Goal: Task Accomplishment & Management: Complete application form

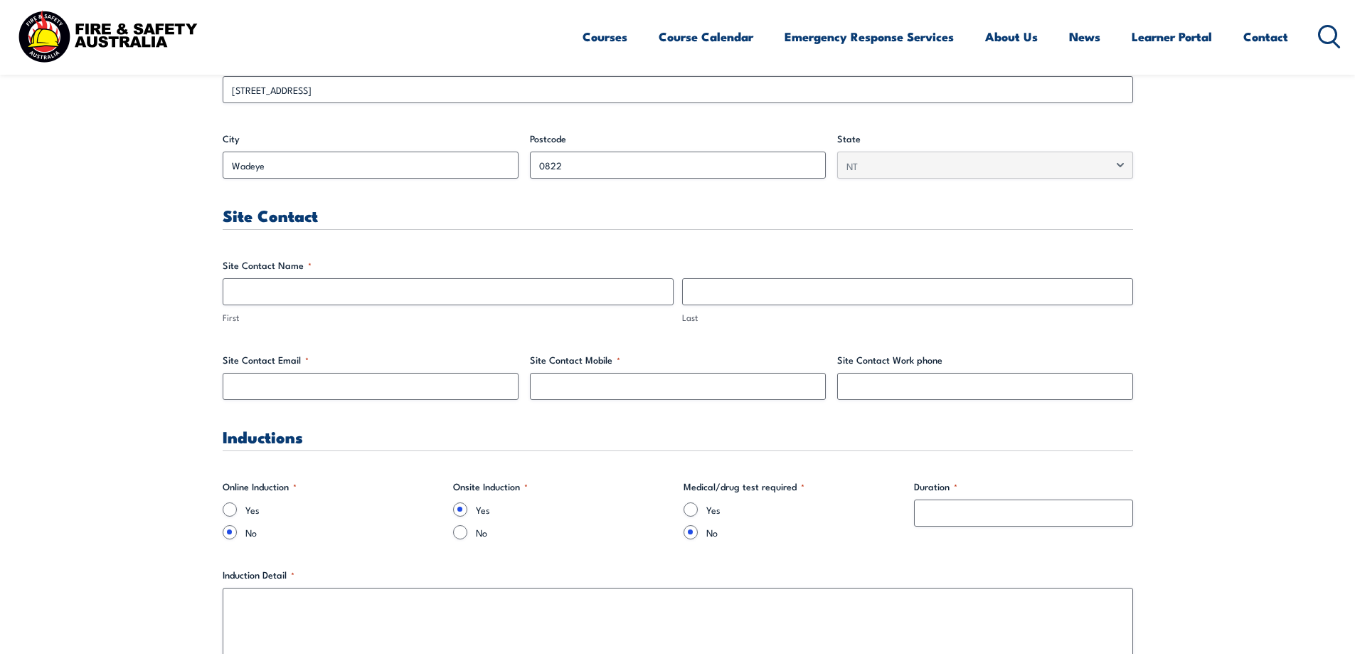
scroll to position [640, 0]
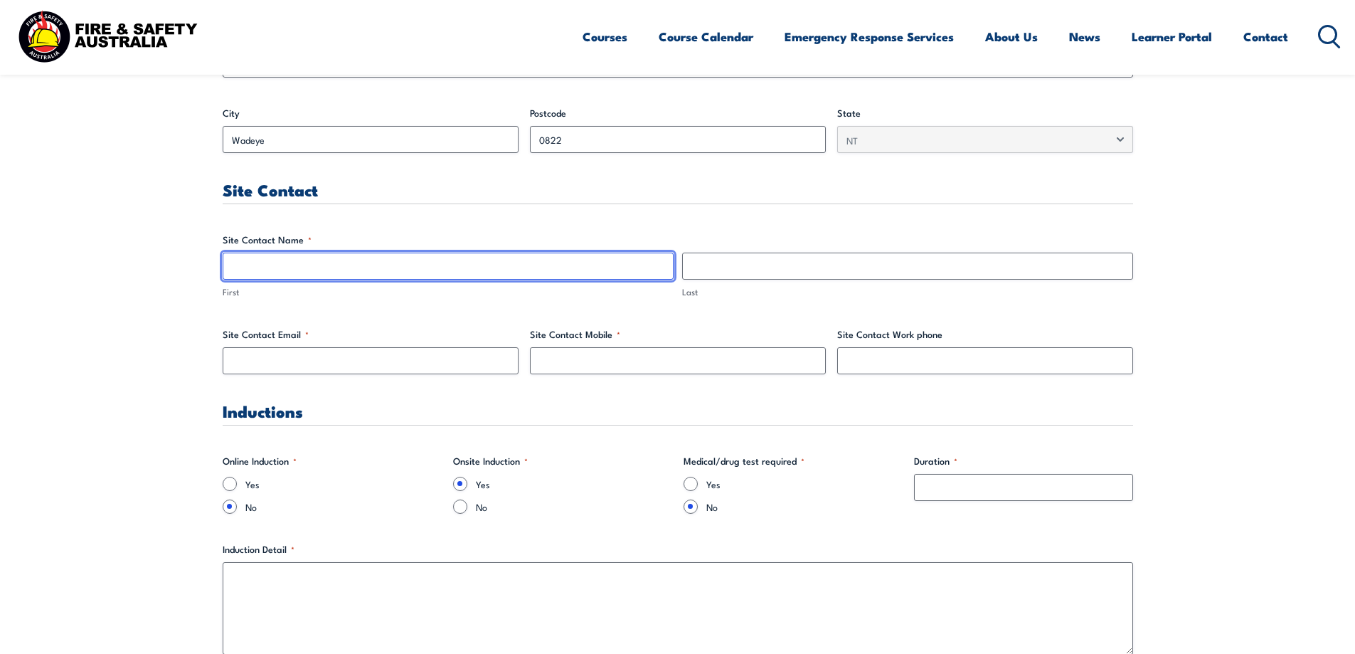
click at [395, 272] on input "First" at bounding box center [448, 266] width 451 height 27
type input "[PERSON_NAME]"
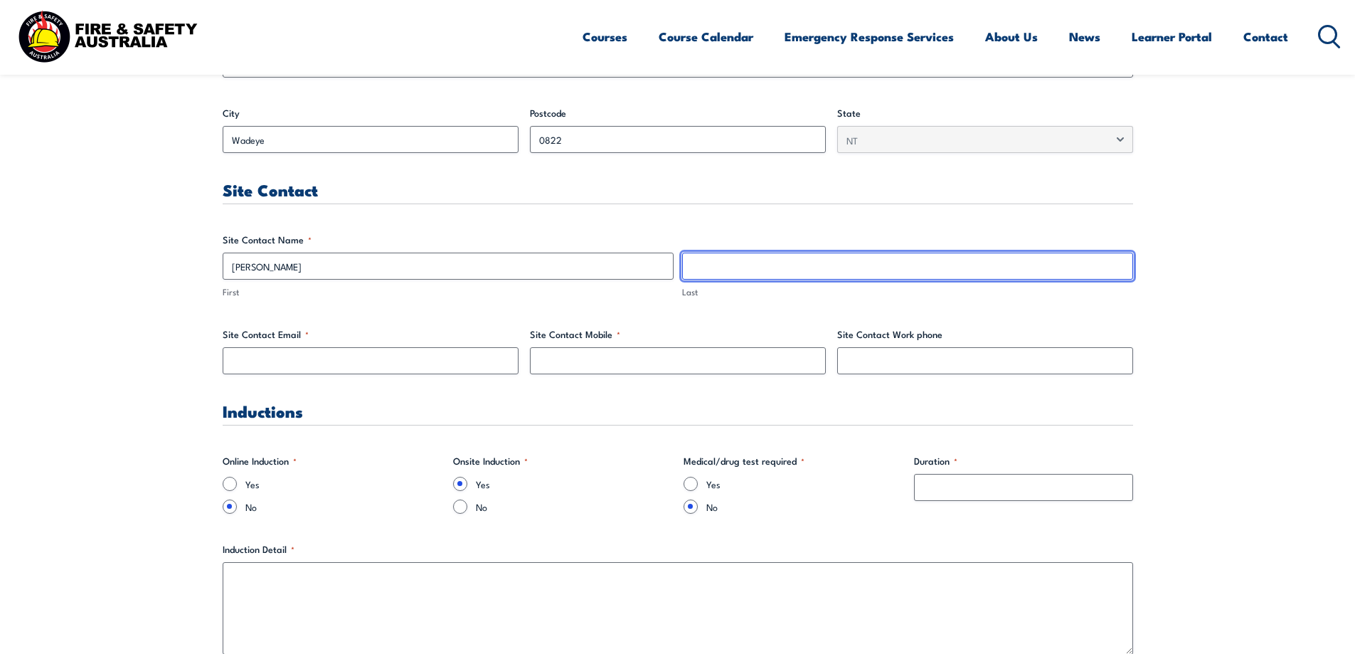
type input "[PERSON_NAME]"
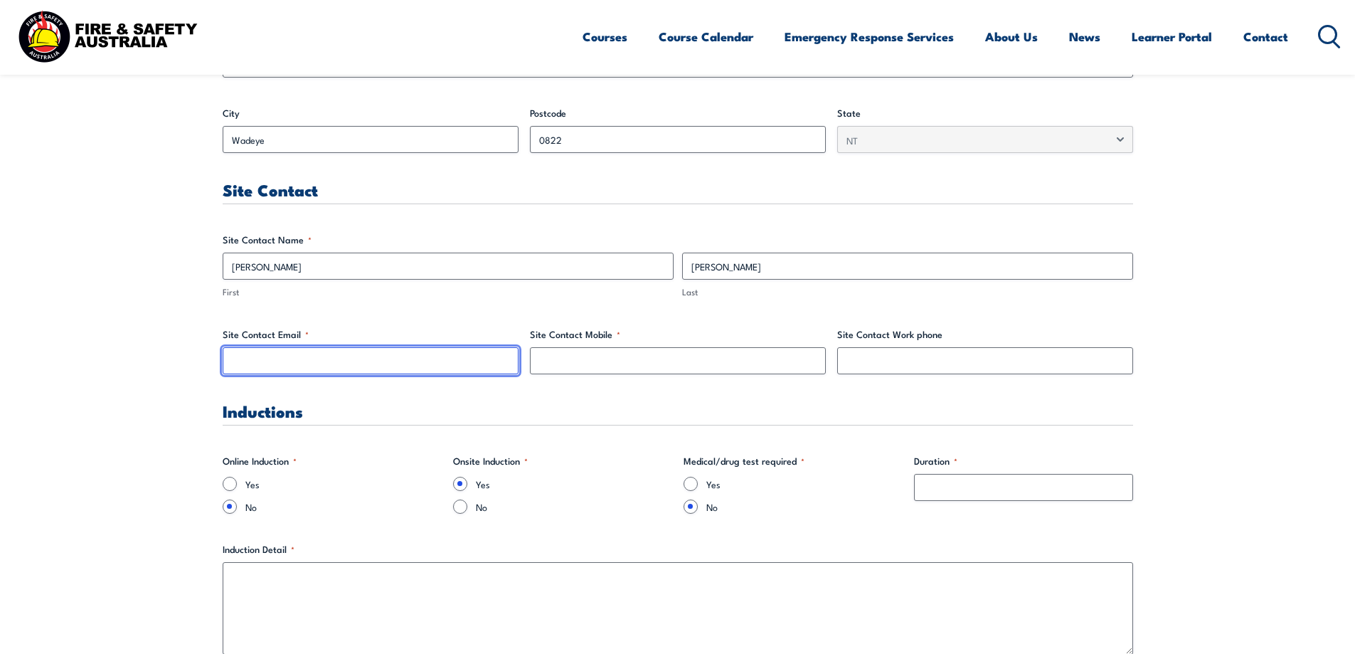
type input "[EMAIL_ADDRESS][DOMAIN_NAME]"
type input "0487888961"
click at [383, 355] on input "[EMAIL_ADDRESS][DOMAIN_NAME]" at bounding box center [371, 360] width 296 height 27
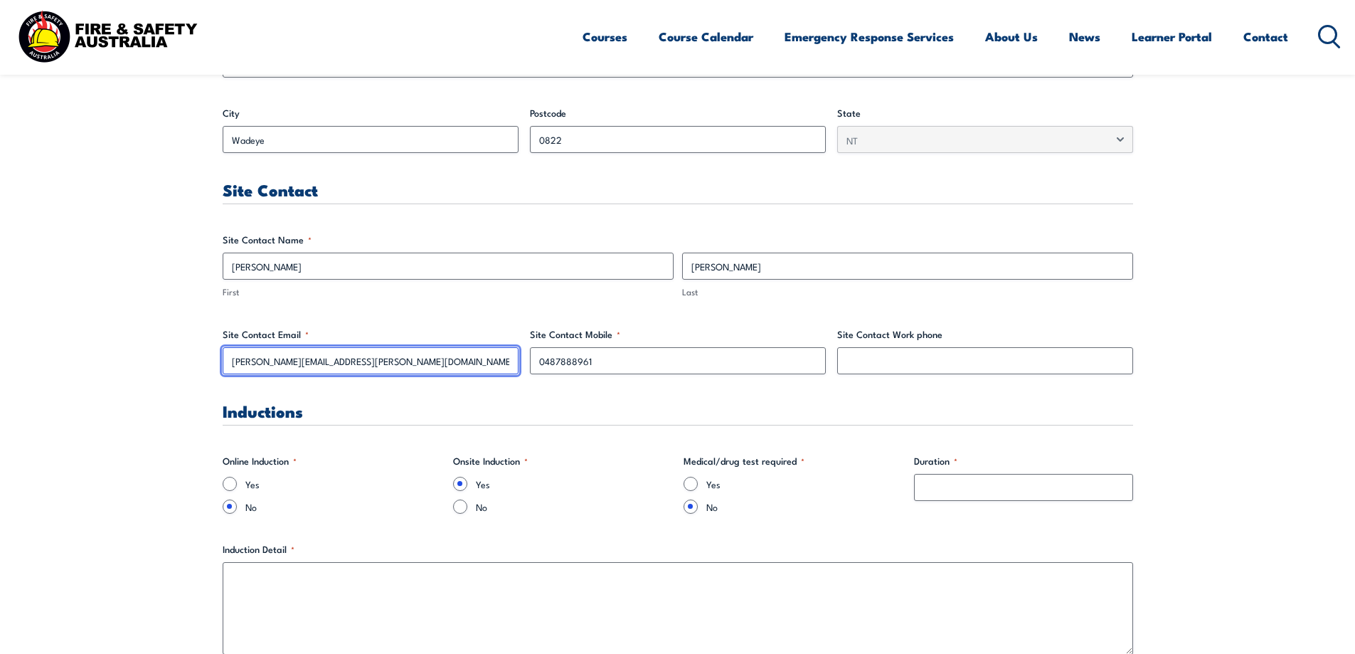
type input "[PERSON_NAME][EMAIL_ADDRESS][PERSON_NAME][DOMAIN_NAME]"
click at [450, 408] on h3 "Inductions" at bounding box center [678, 411] width 911 height 16
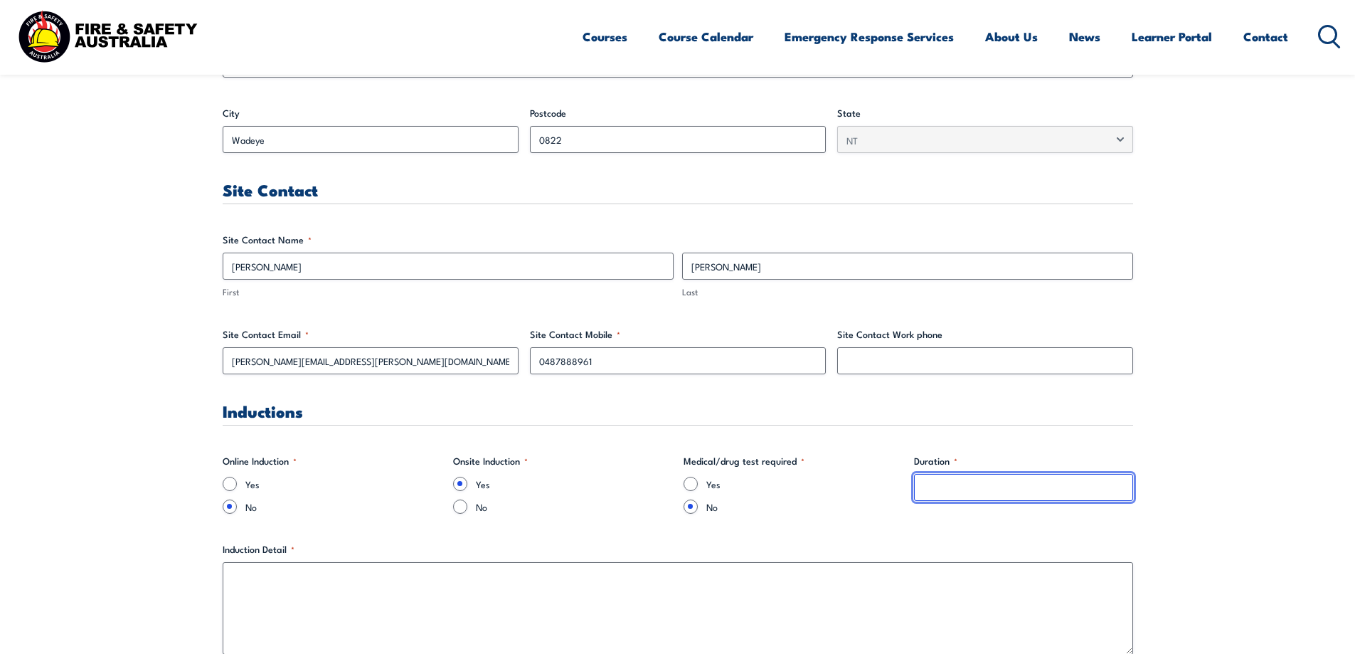
click at [941, 488] on input "Duration *" at bounding box center [1023, 487] width 219 height 27
type input "15 minutes"
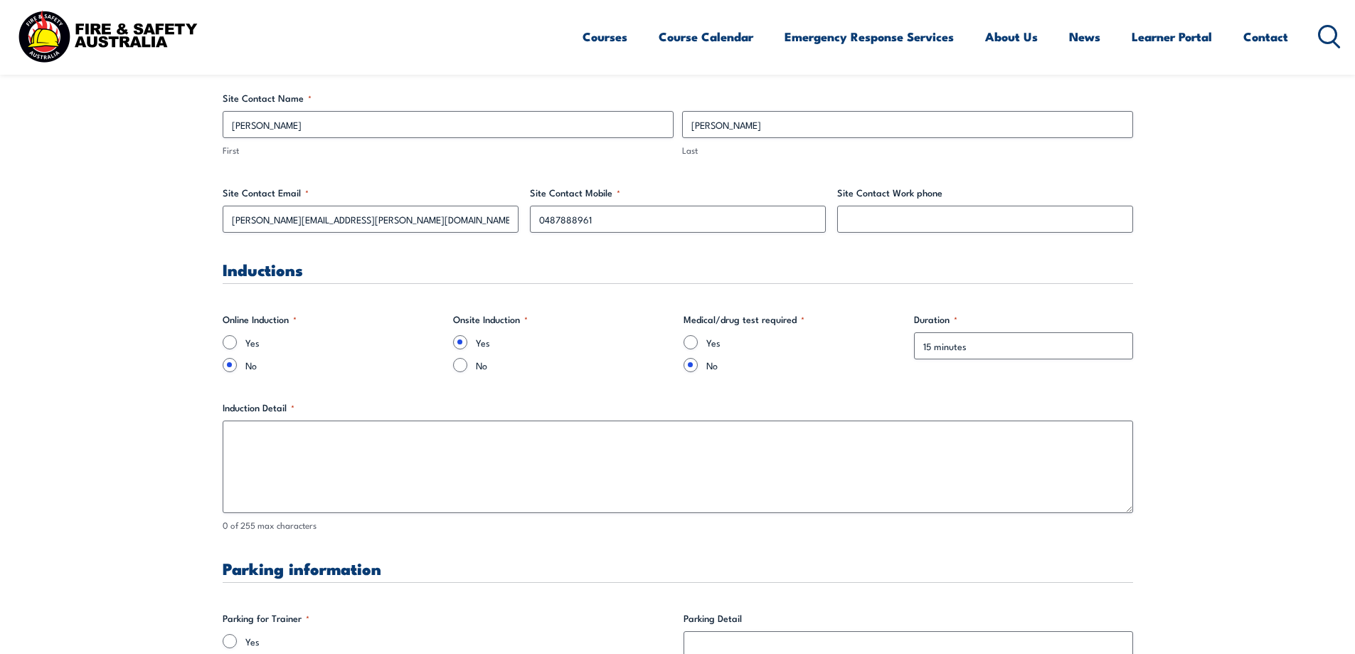
scroll to position [783, 0]
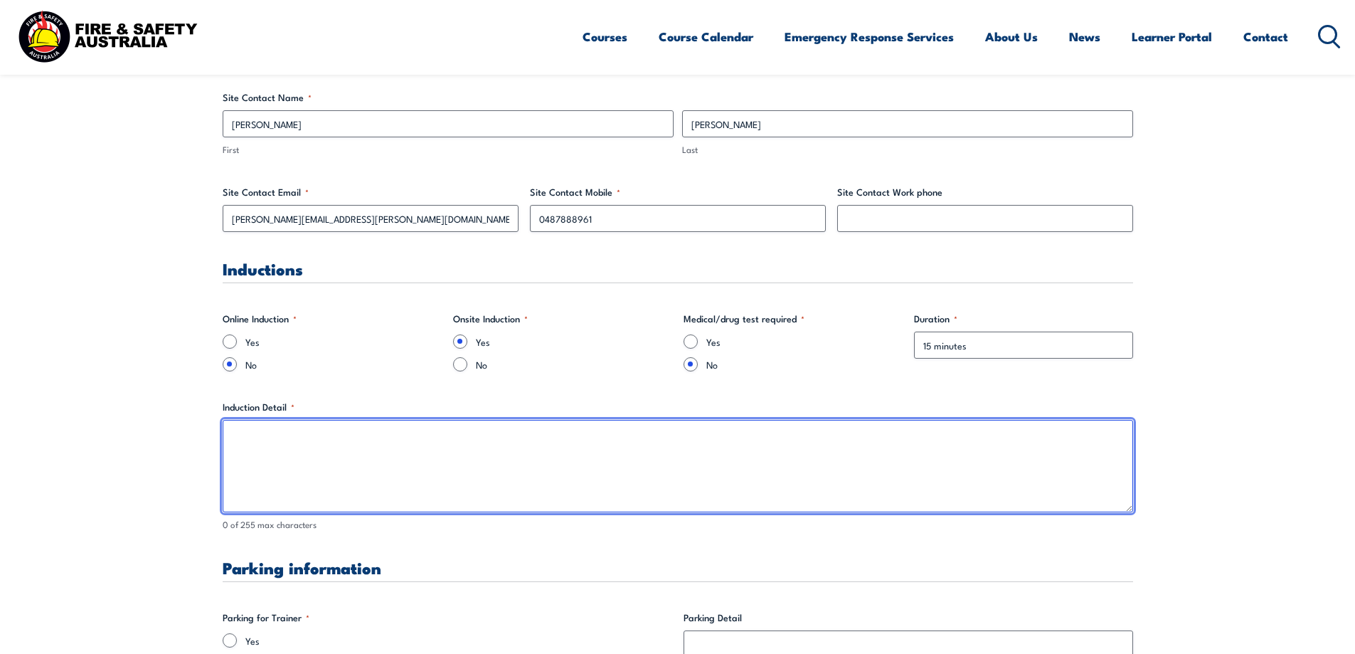
click at [293, 448] on textarea "Induction Detail *" at bounding box center [678, 466] width 911 height 92
type textarea "Brief introduction to the Ranger base and orientation in [GEOGRAPHIC_DATA]"
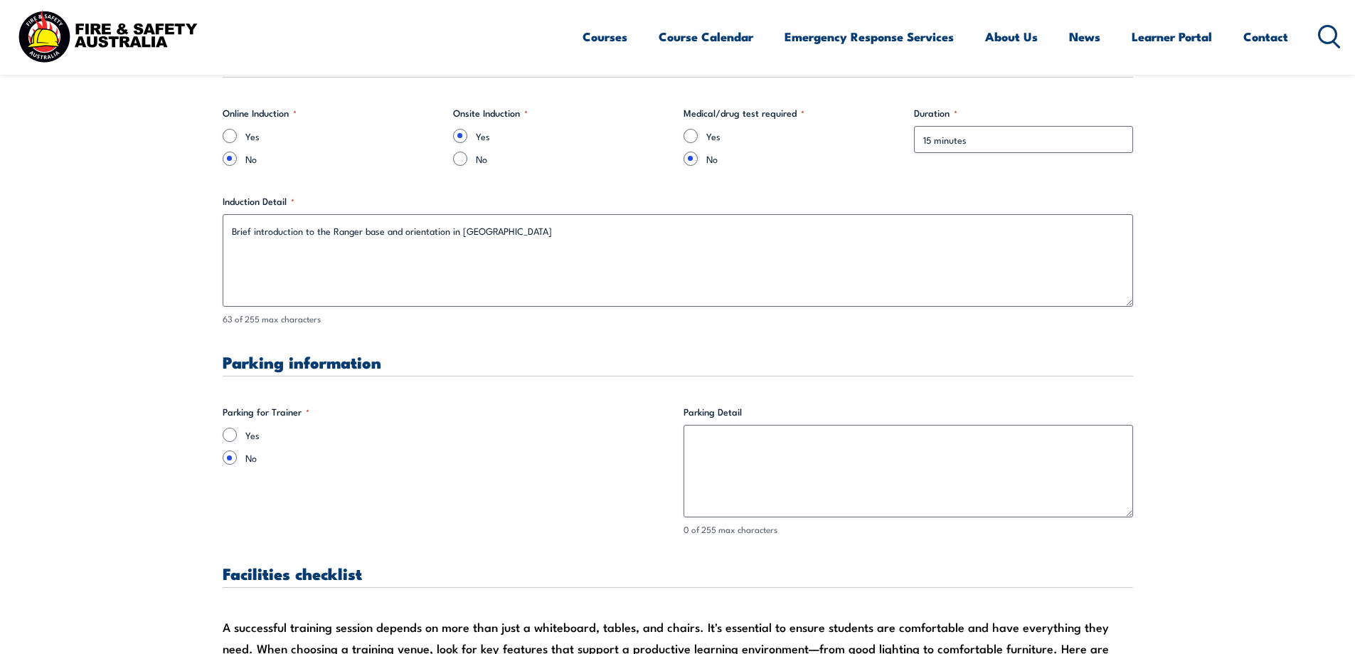
scroll to position [996, 0]
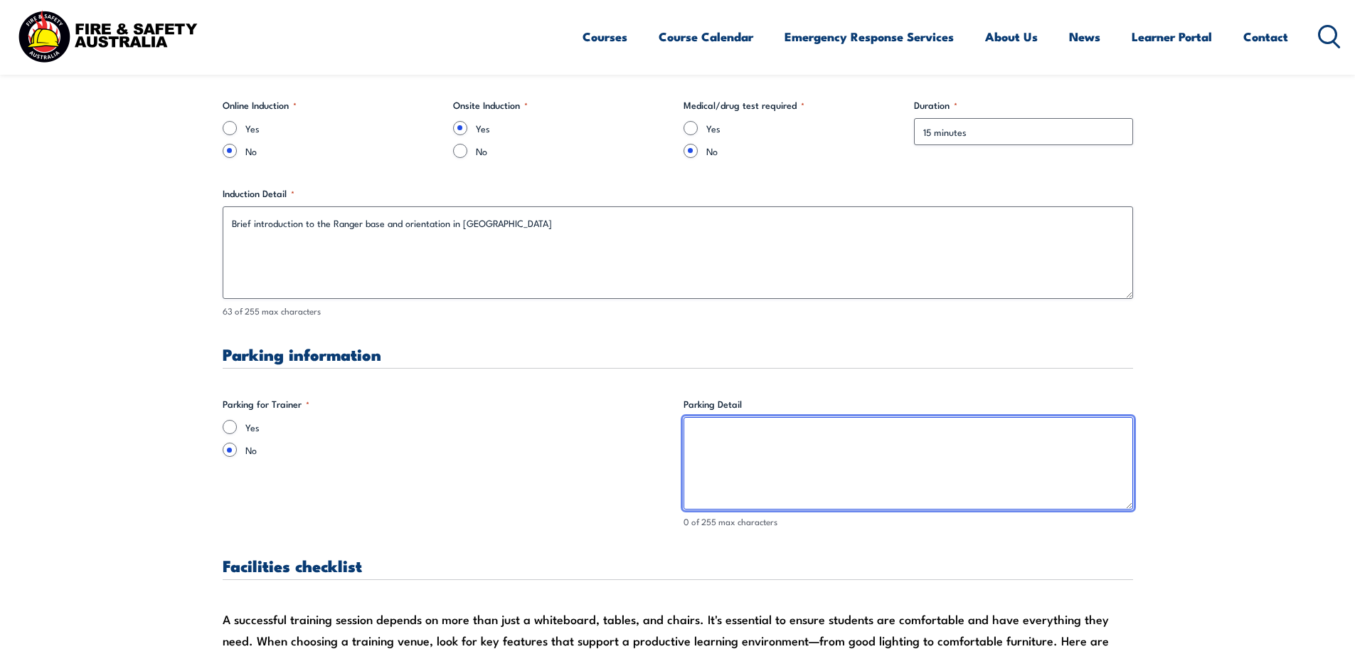
click at [708, 435] on textarea "Parking Detail" at bounding box center [909, 463] width 450 height 92
type textarea "n/a"
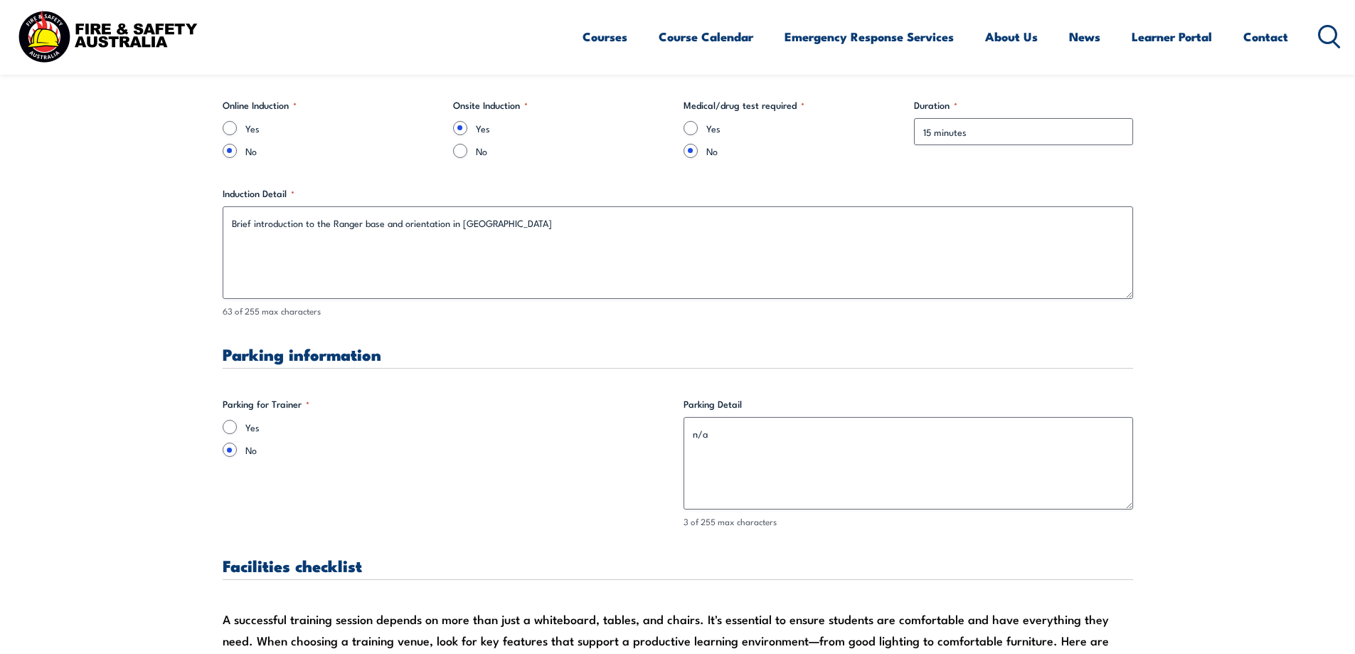
click at [532, 450] on label "No" at bounding box center [458, 450] width 427 height 14
click at [237, 450] on input "No" at bounding box center [230, 450] width 14 height 14
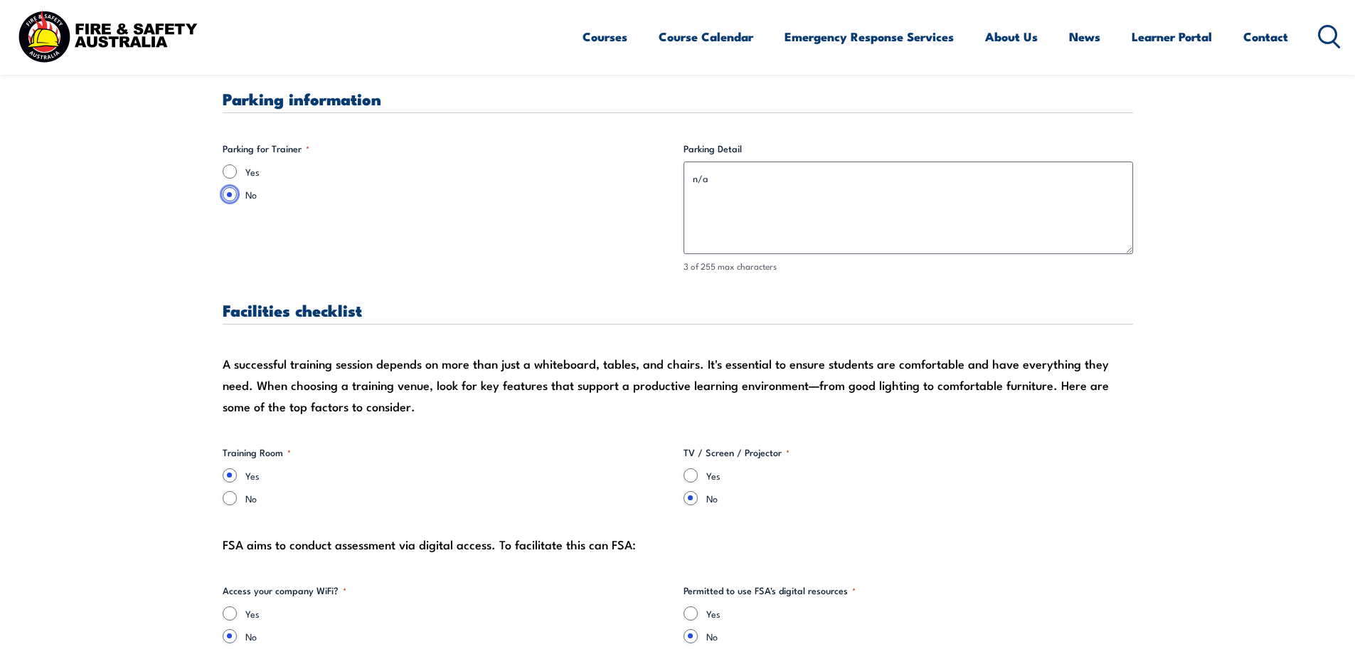
scroll to position [1281, 0]
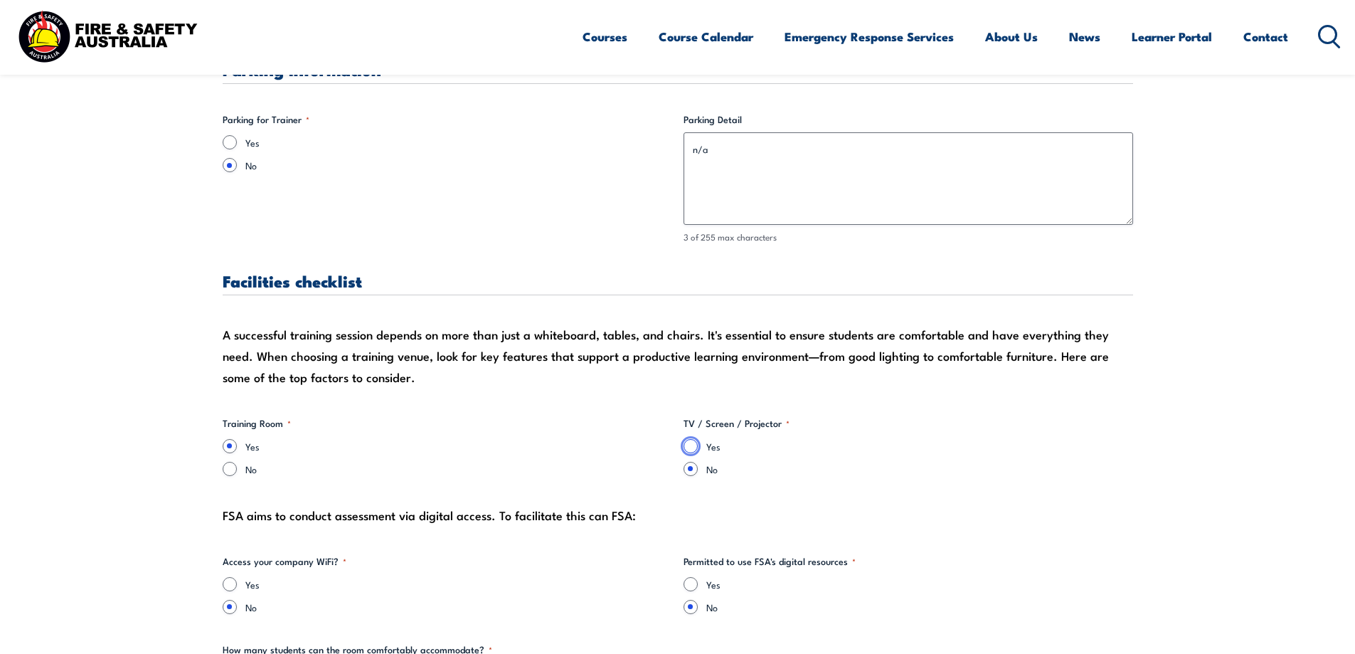
click at [692, 448] on input "Yes" at bounding box center [691, 446] width 14 height 14
radio input "true"
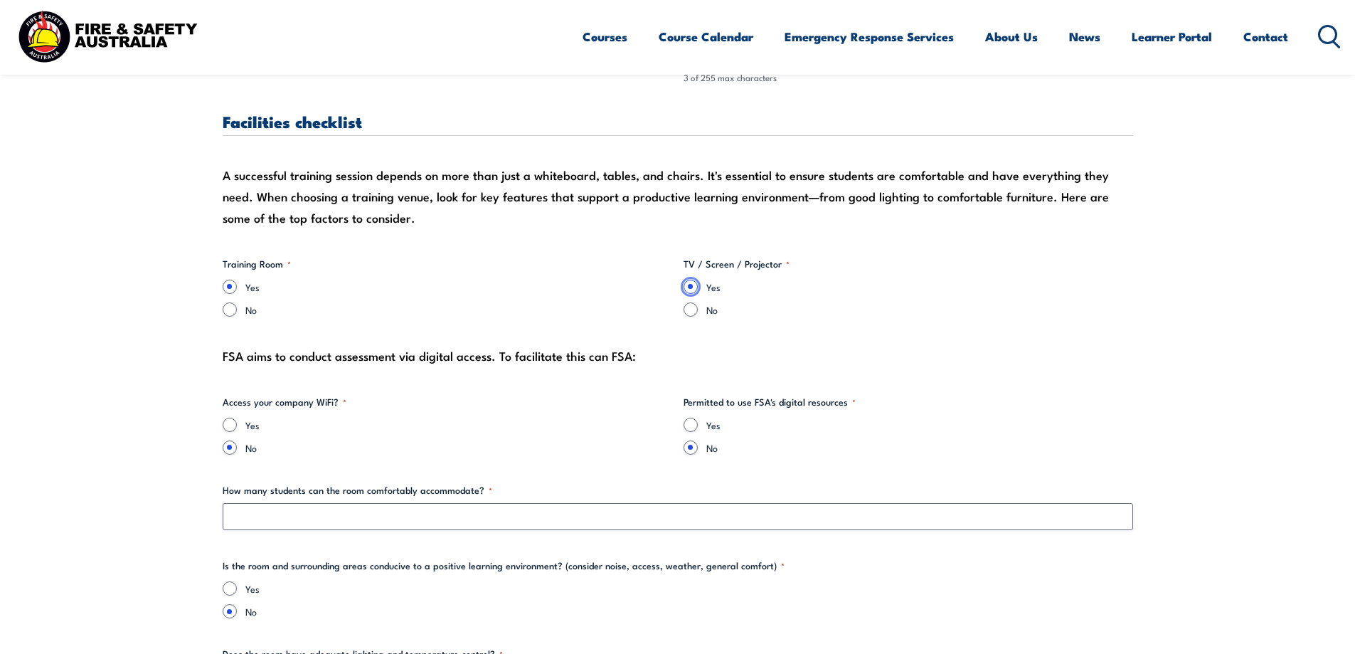
scroll to position [1494, 0]
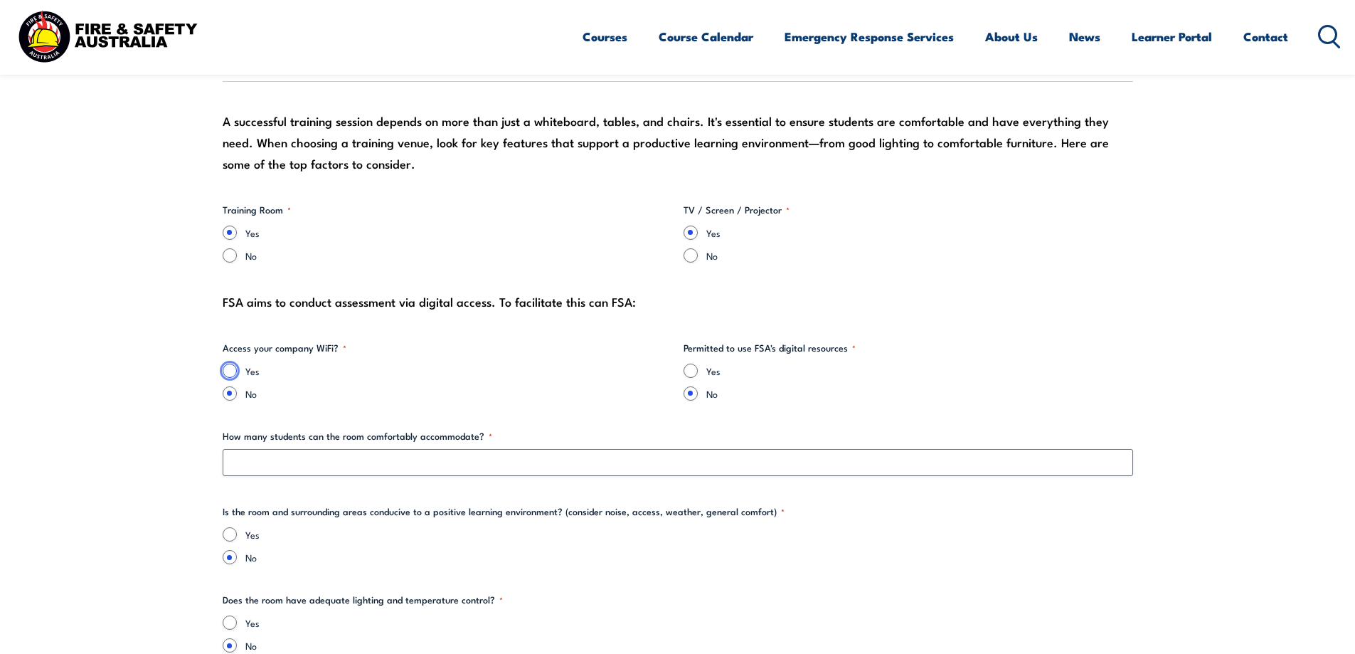
click at [229, 370] on input "Yes" at bounding box center [230, 371] width 14 height 14
radio input "true"
click at [689, 371] on input "Yes" at bounding box center [691, 371] width 14 height 14
radio input "true"
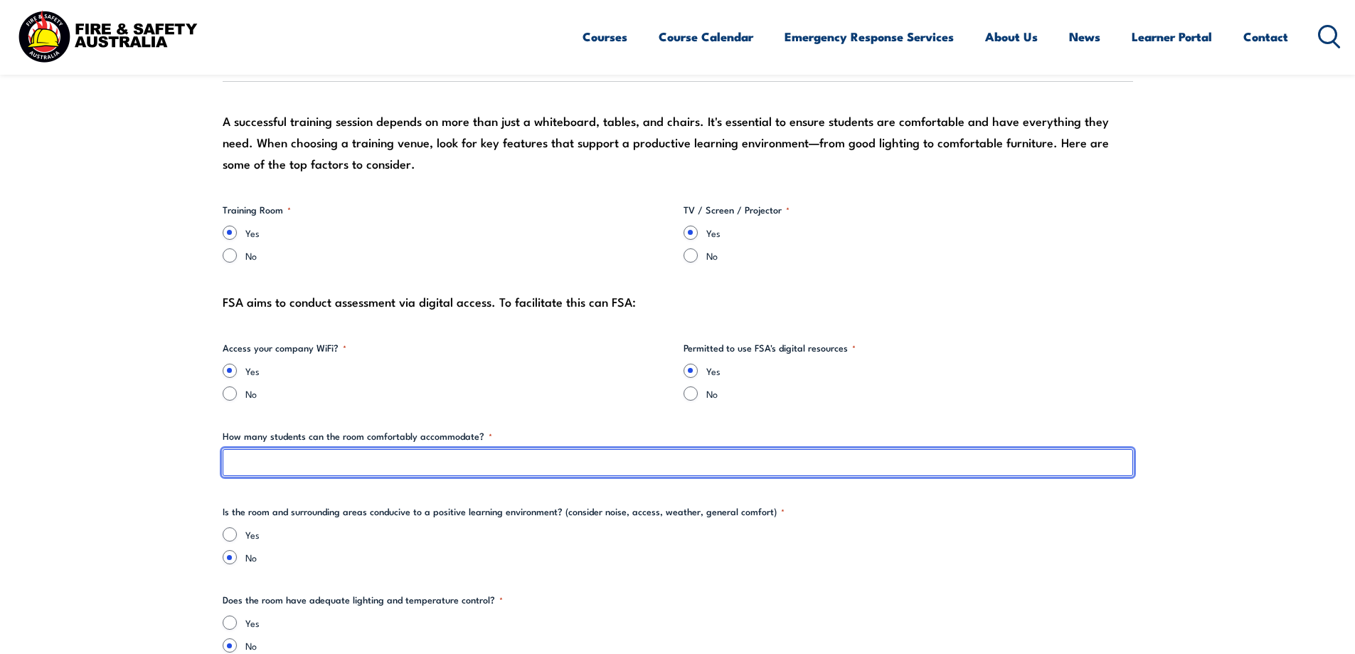
click at [381, 470] on input "How many students can the room comfortably accommodate? *" at bounding box center [678, 462] width 911 height 27
type input "20"
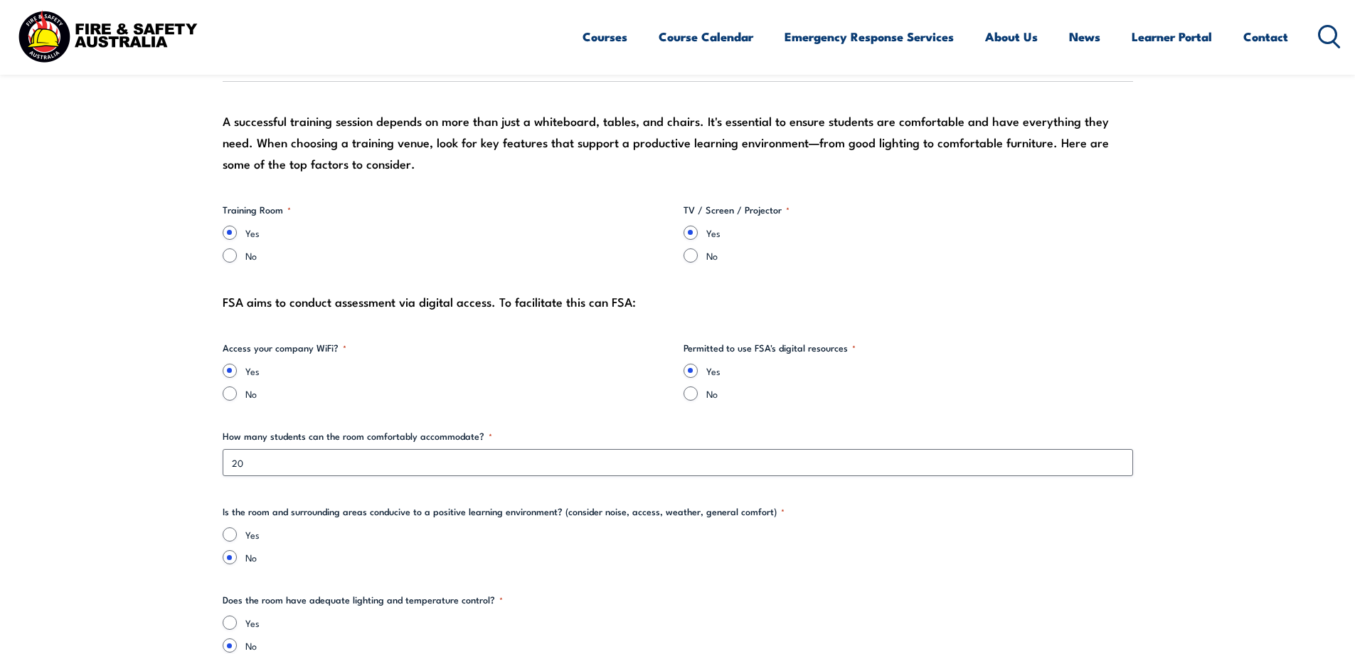
click at [231, 536] on input "Yes" at bounding box center [230, 534] width 14 height 14
radio input "true"
click at [229, 625] on input "Yes" at bounding box center [230, 622] width 14 height 14
radio input "true"
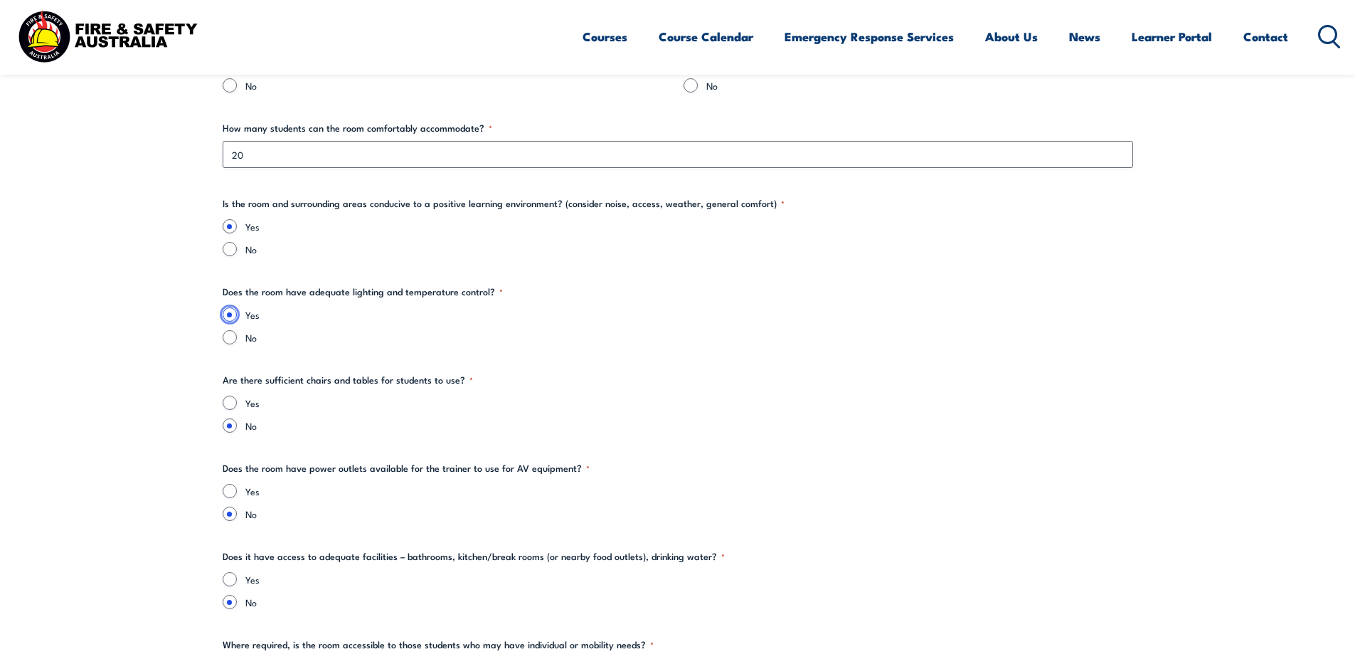
scroll to position [1850, 0]
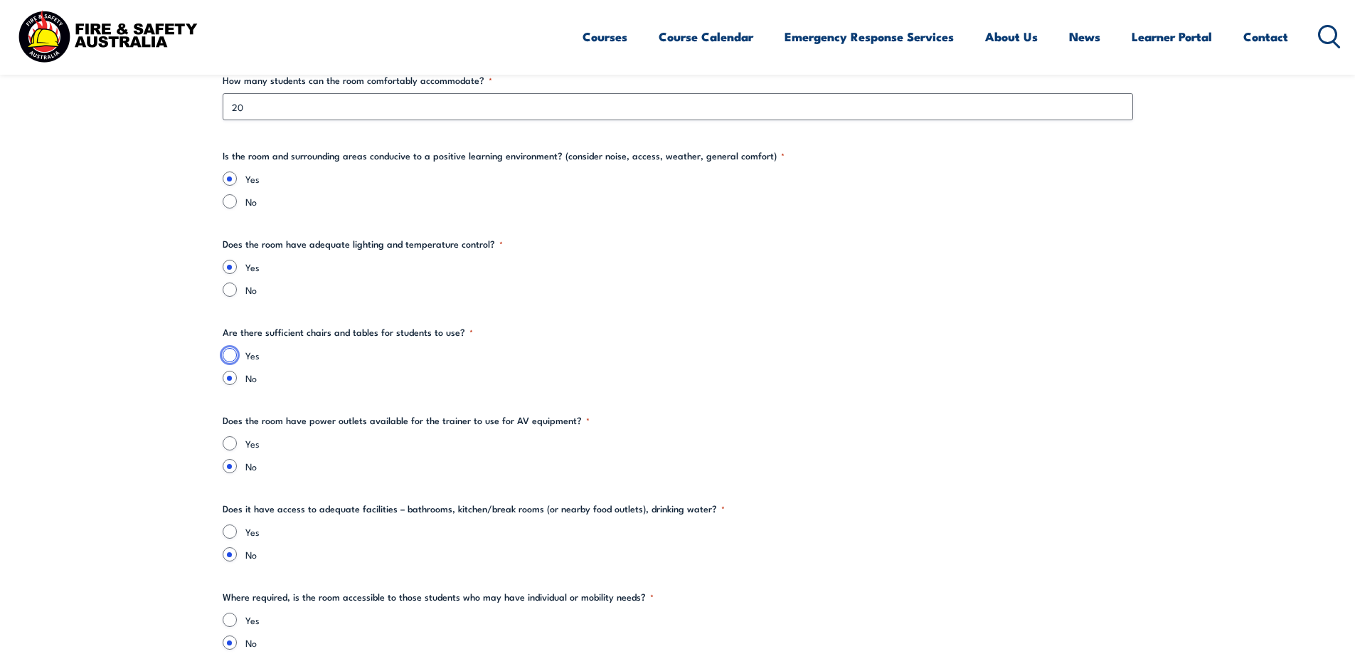
click at [233, 356] on input "Yes" at bounding box center [230, 355] width 14 height 14
radio input "true"
click at [232, 443] on input "Yes" at bounding box center [230, 443] width 14 height 14
radio input "true"
click at [230, 532] on input "Yes" at bounding box center [230, 531] width 14 height 14
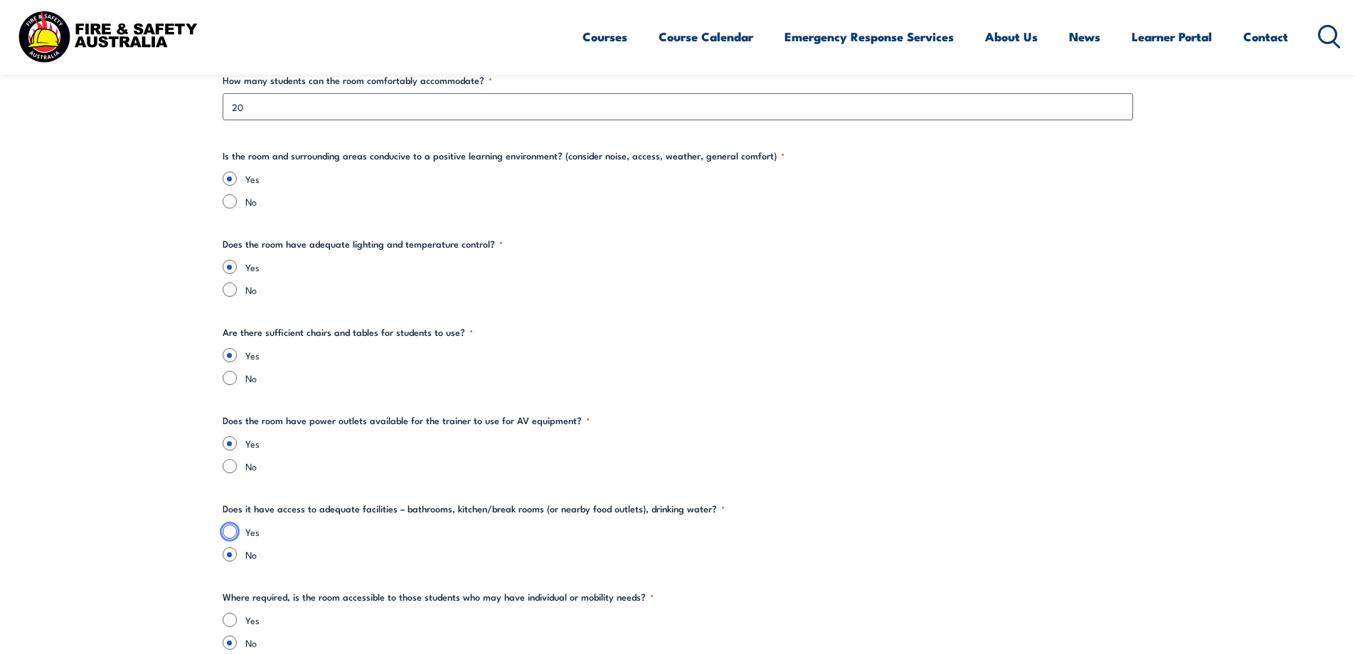
radio input "true"
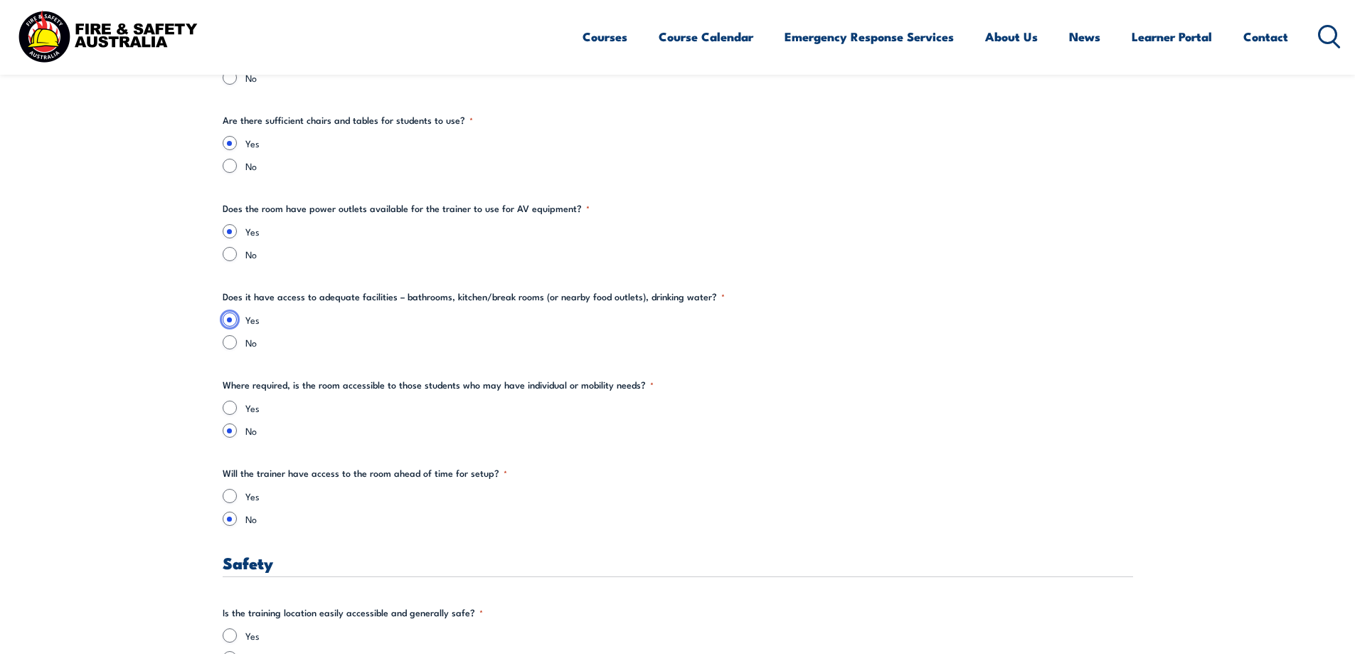
scroll to position [2063, 0]
click at [226, 408] on input "Yes" at bounding box center [230, 406] width 14 height 14
radio input "true"
click at [231, 488] on input "Yes" at bounding box center [230, 494] width 14 height 14
radio input "true"
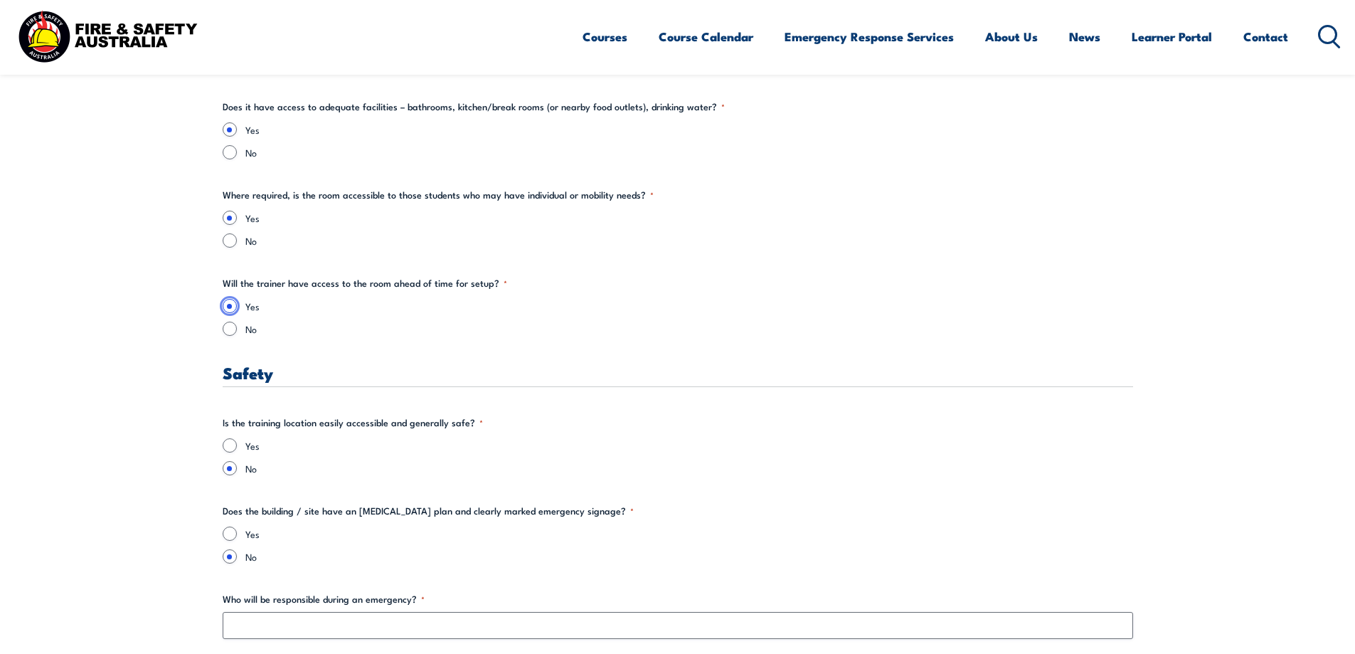
scroll to position [2277, 0]
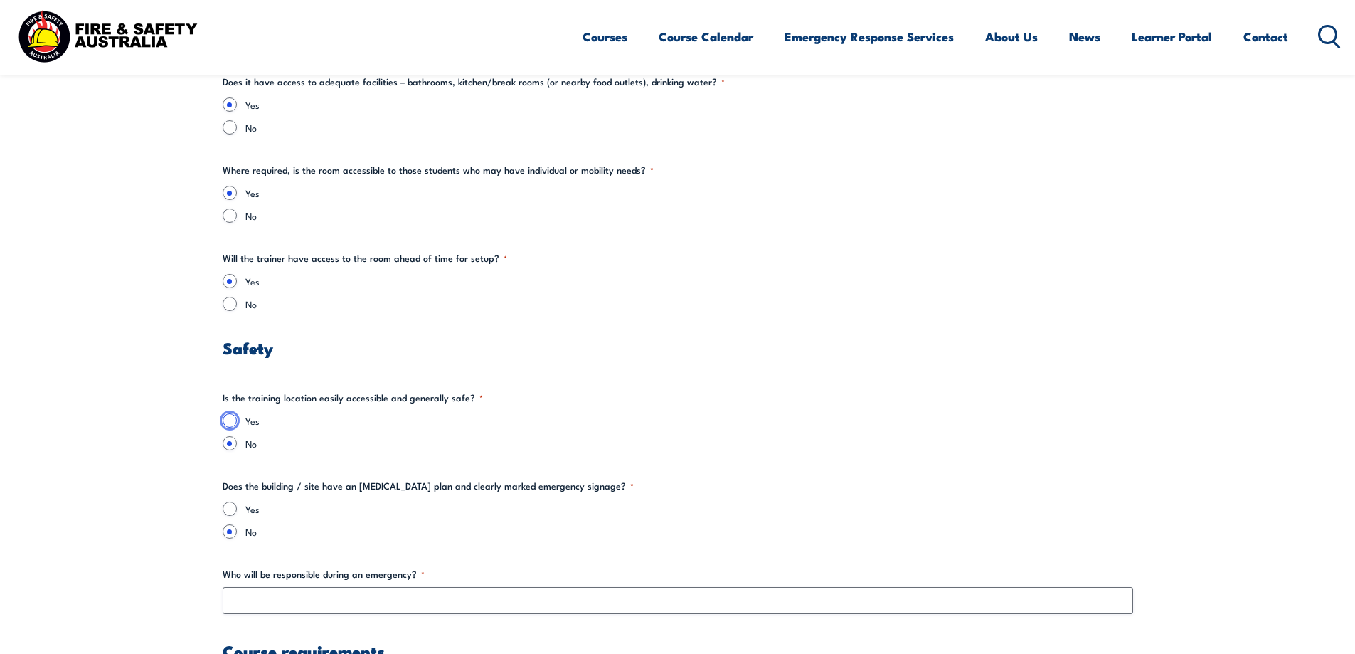
click at [229, 421] on input "Yes" at bounding box center [230, 420] width 14 height 14
radio input "true"
click at [229, 509] on input "Yes" at bounding box center [230, 509] width 14 height 14
radio input "true"
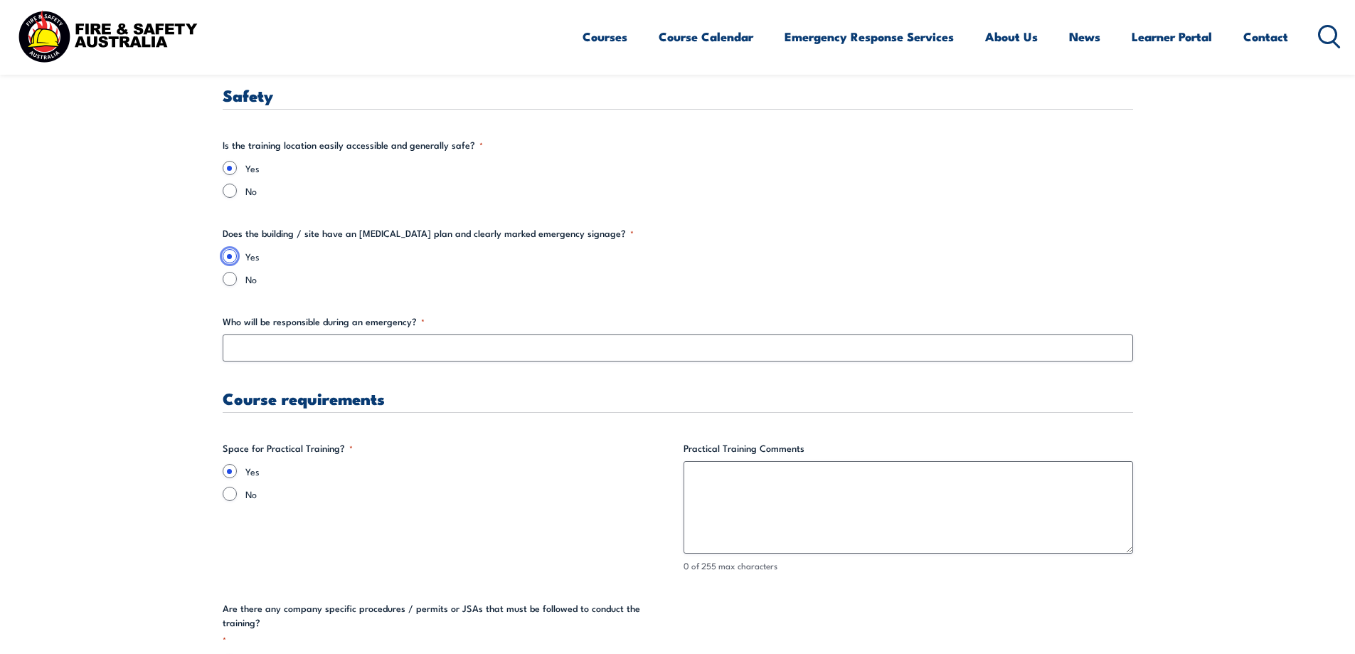
scroll to position [2561, 0]
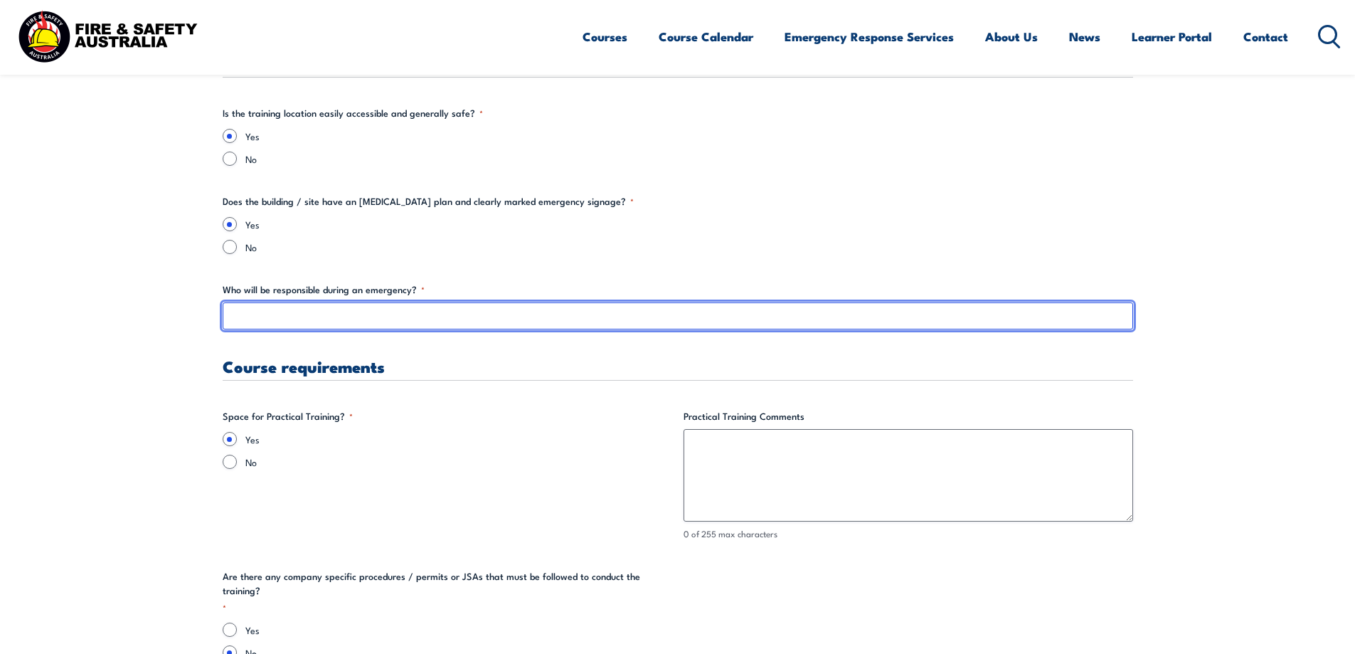
click at [327, 318] on input "Who will be responsible during an emergency? *" at bounding box center [678, 315] width 911 height 27
type input "p"
type input "[PERSON_NAME] and [PERSON_NAME]"
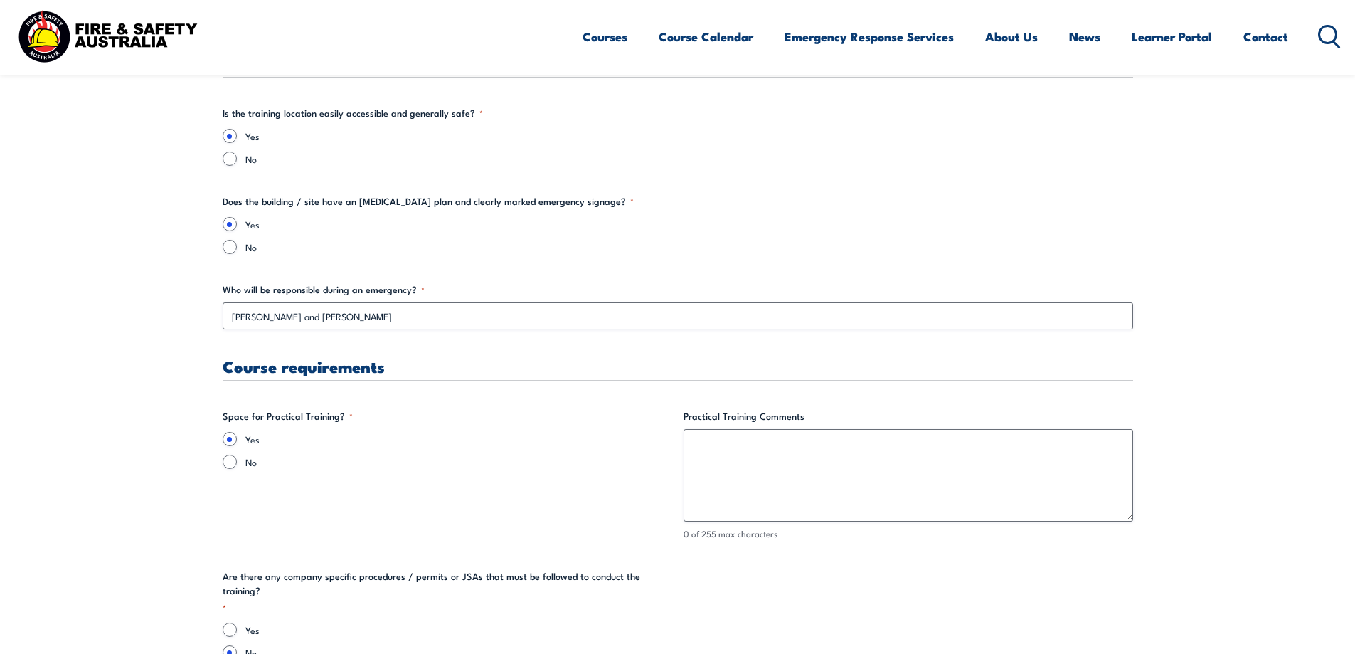
click at [371, 468] on label "No" at bounding box center [458, 462] width 427 height 14
click at [237, 468] on input "No" at bounding box center [230, 462] width 14 height 14
radio input "true"
click at [231, 437] on input "Yes" at bounding box center [230, 439] width 14 height 14
radio input "true"
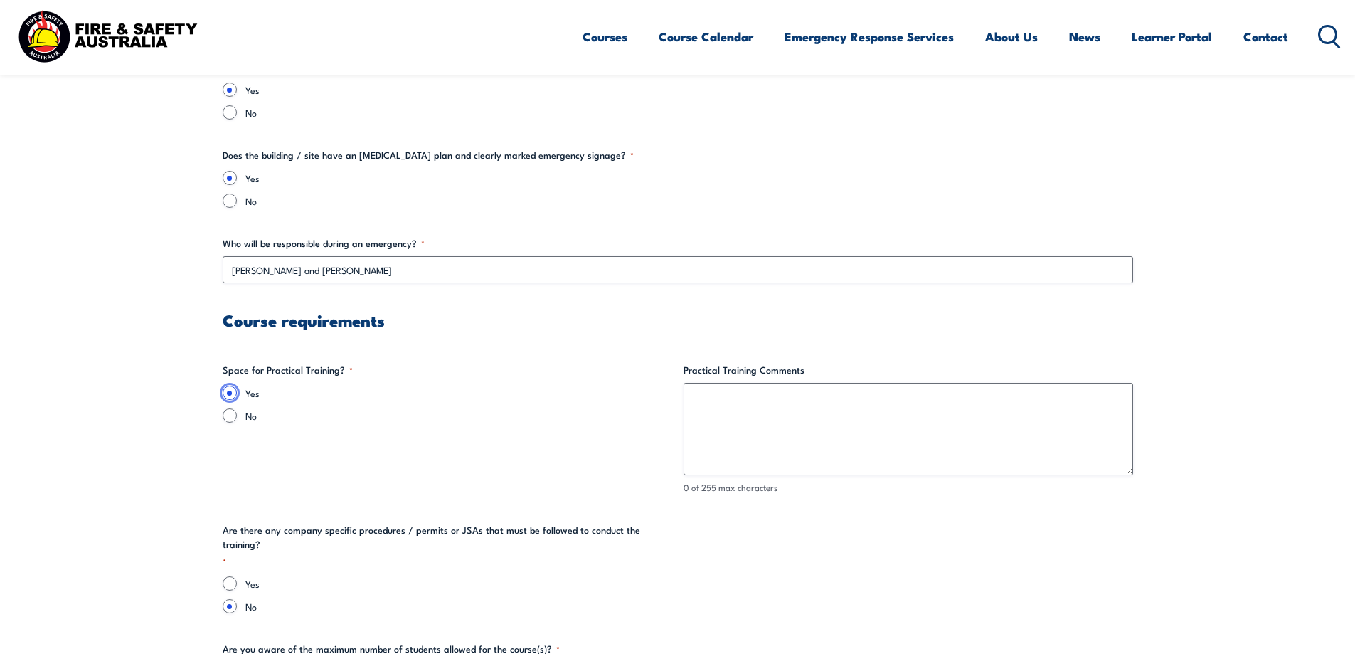
scroll to position [2632, 0]
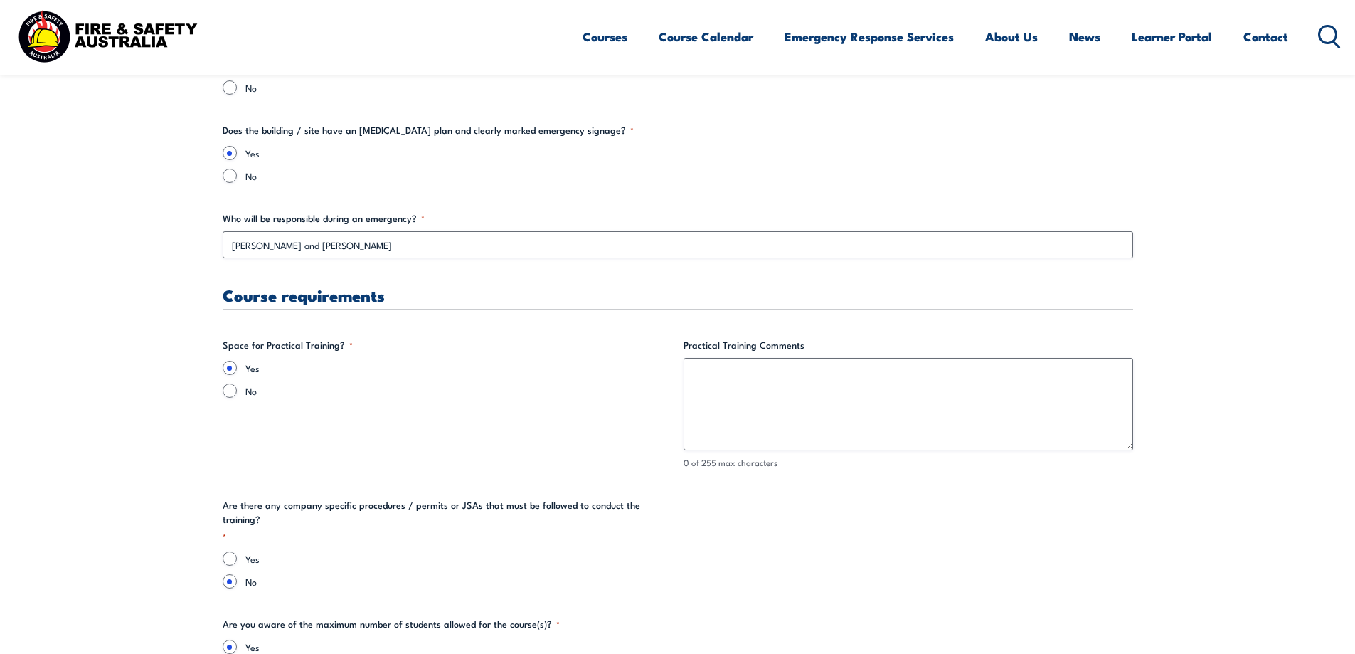
click at [502, 424] on fieldset "Space for Practical Training? * Yes No" at bounding box center [448, 404] width 450 height 132
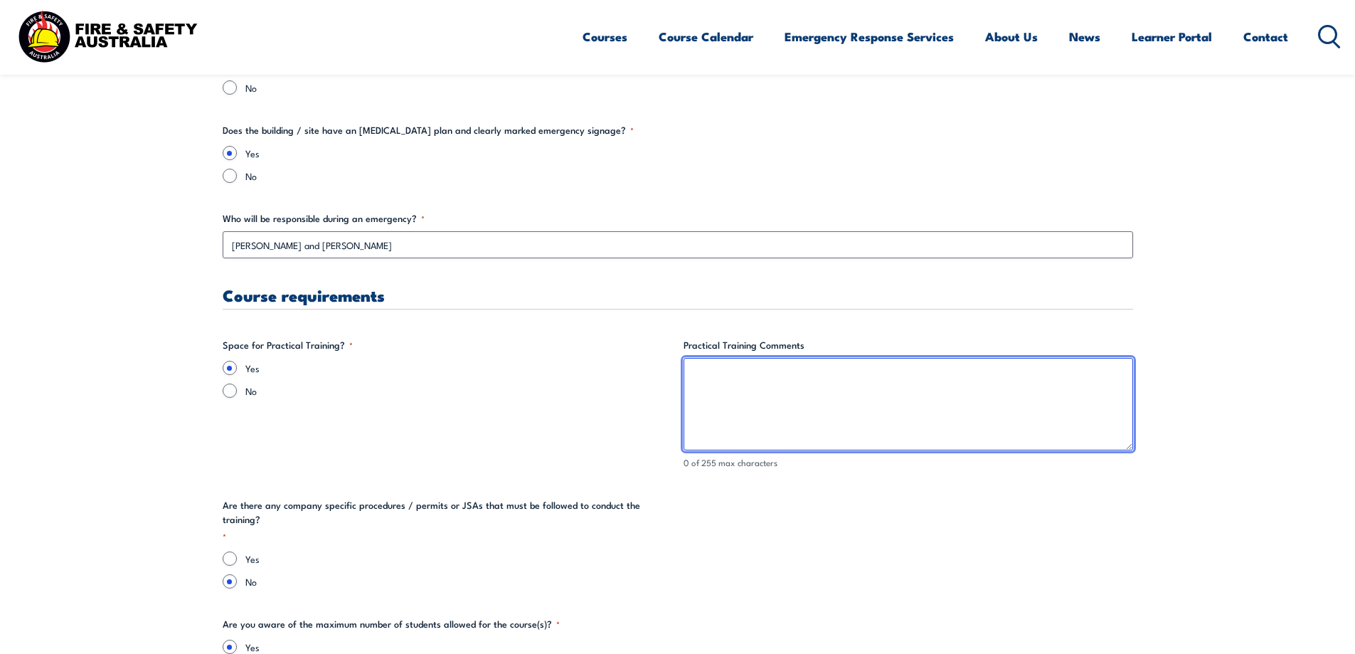
click at [730, 381] on textarea "Practical Training Comments" at bounding box center [909, 404] width 450 height 92
type textarea "Ranger base has large shed area and outside undercover areas. We can also trave…"
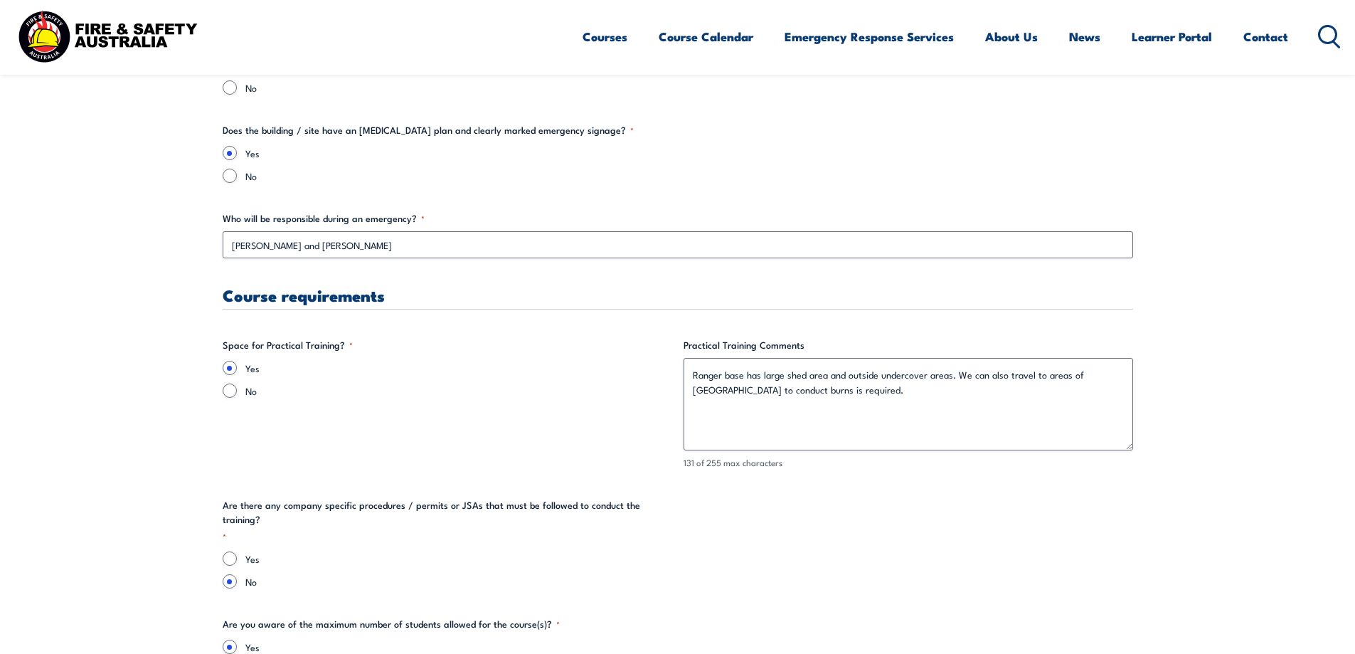
click at [860, 578] on div "Training details Client Details ([PERSON_NAME]) [PERSON_NAME] Training Address …" at bounding box center [678, 21] width 911 height 4307
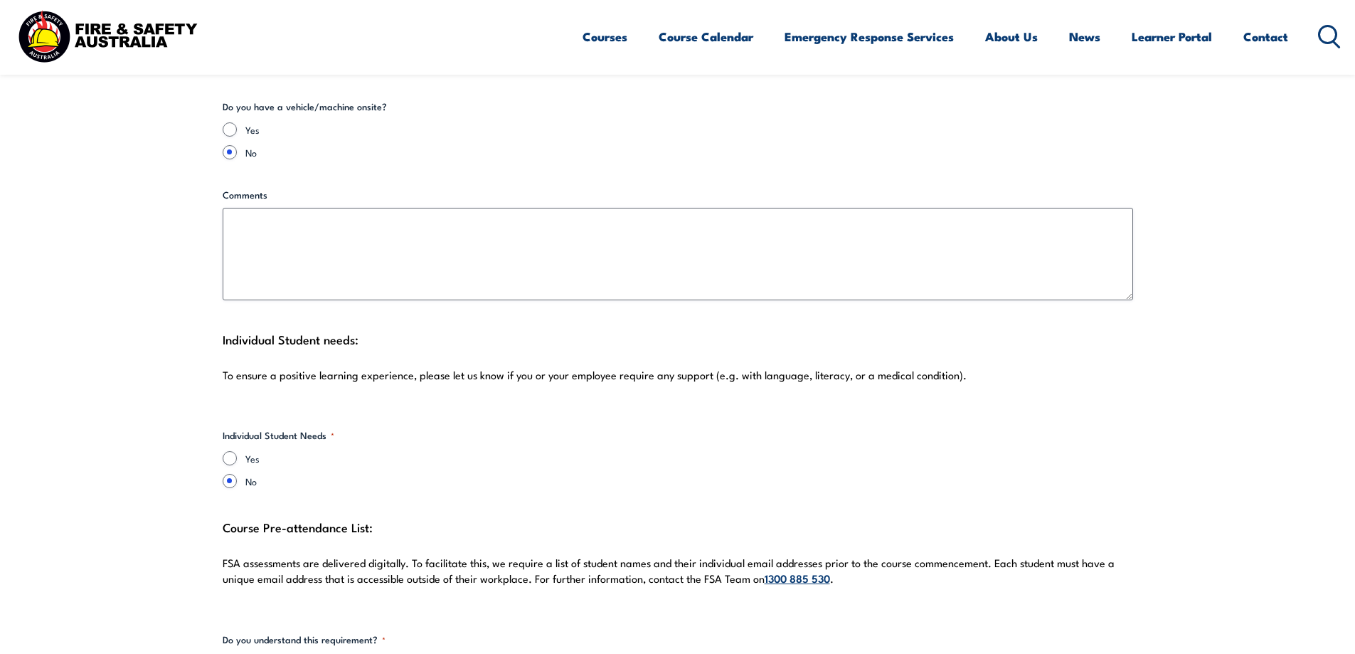
scroll to position [3771, 0]
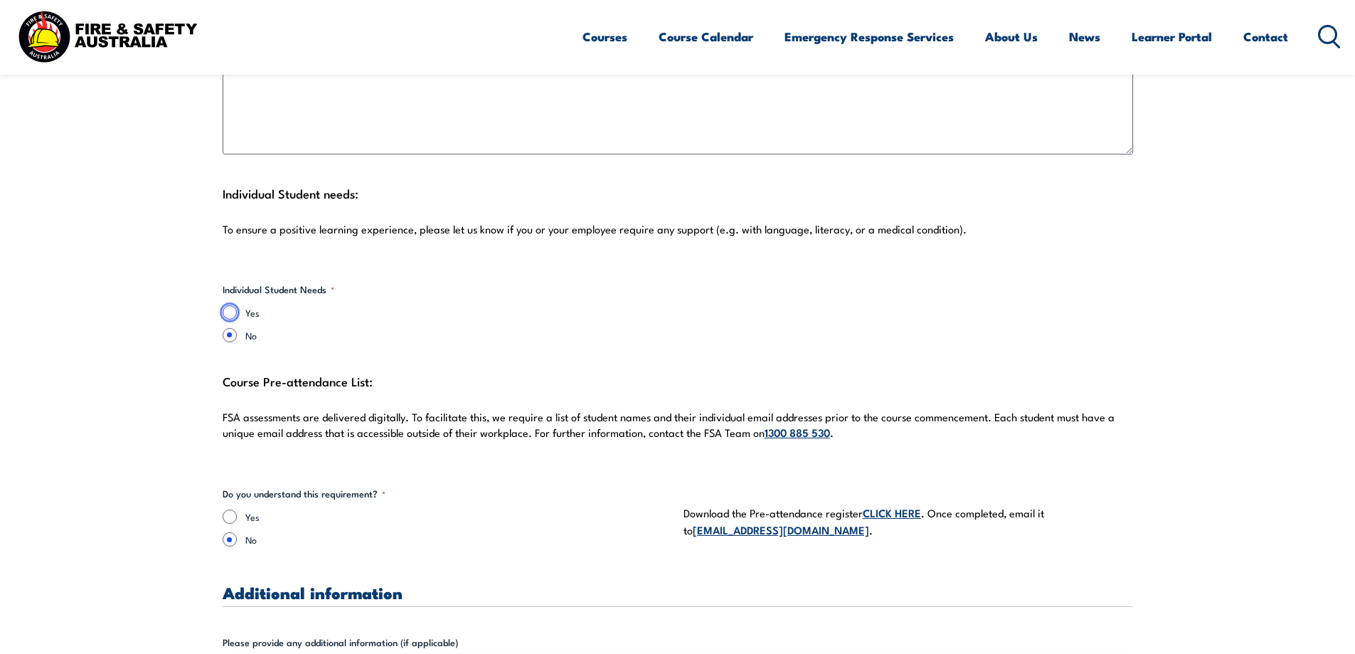
click at [228, 305] on input "Yes" at bounding box center [230, 312] width 14 height 14
radio input "true"
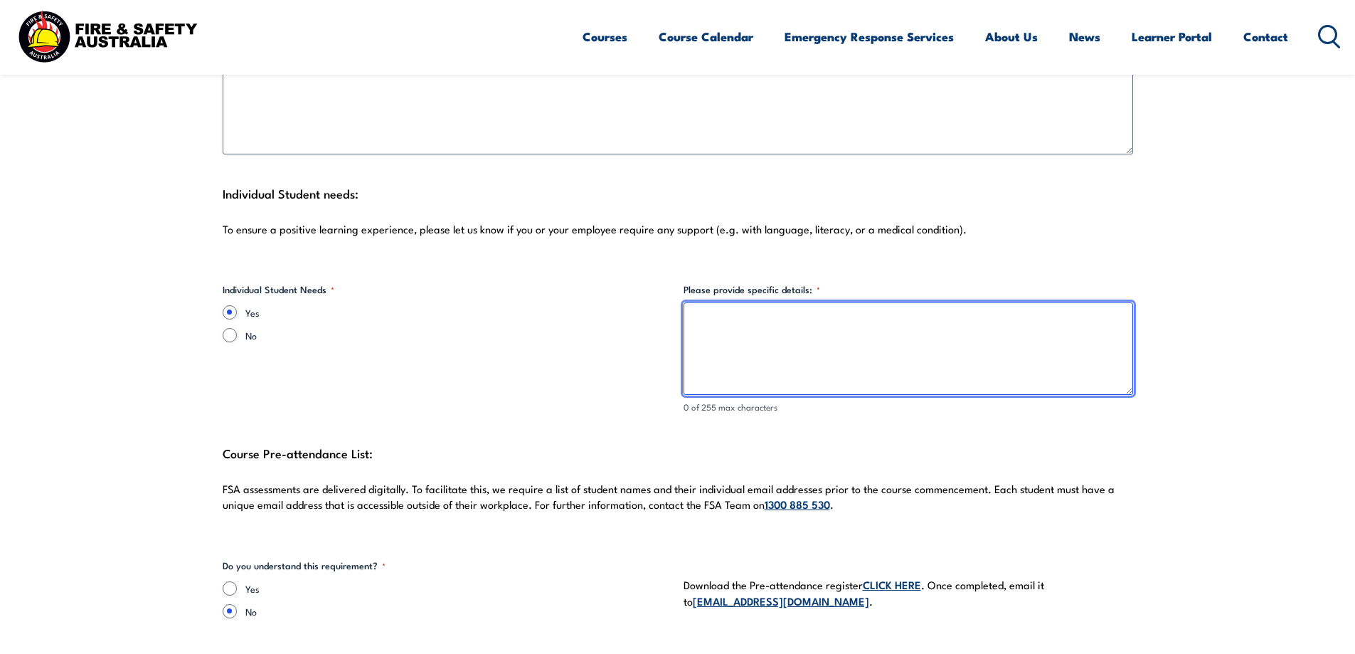
click at [719, 302] on textarea "Please provide specific details: *" at bounding box center [909, 348] width 450 height 92
type textarea "Literacy is generally low."
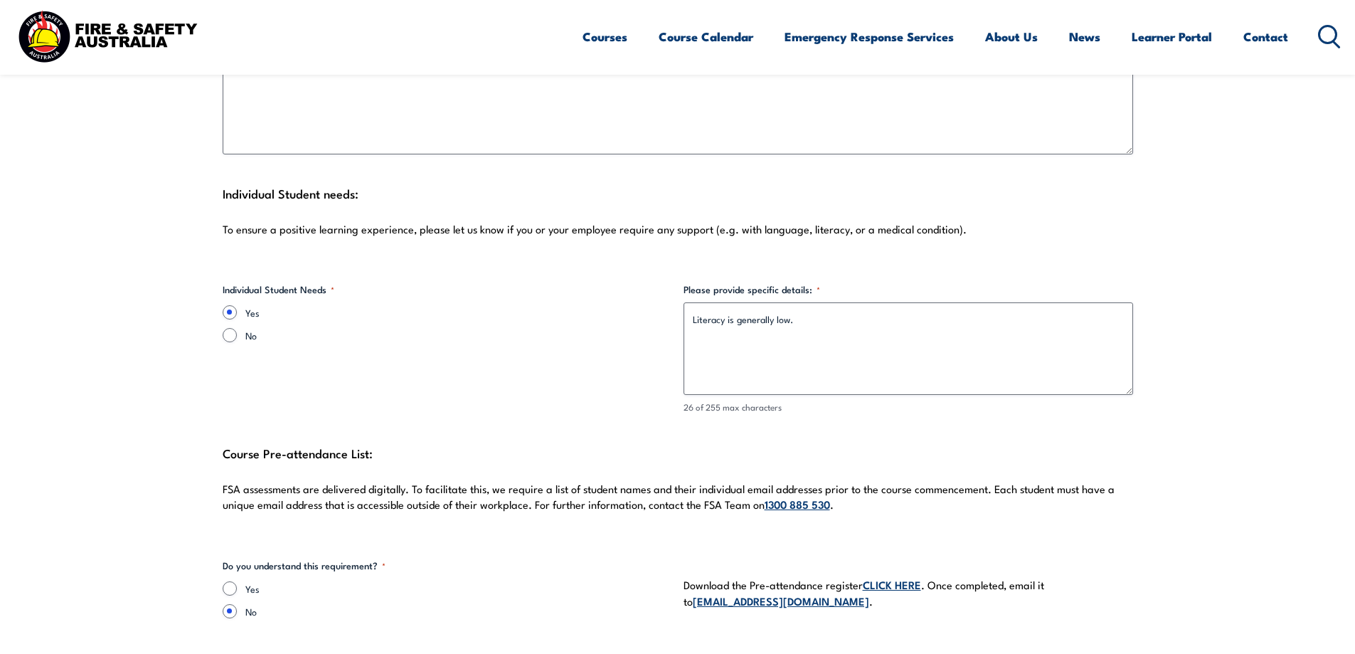
click at [588, 305] on div "Yes No" at bounding box center [448, 323] width 450 height 37
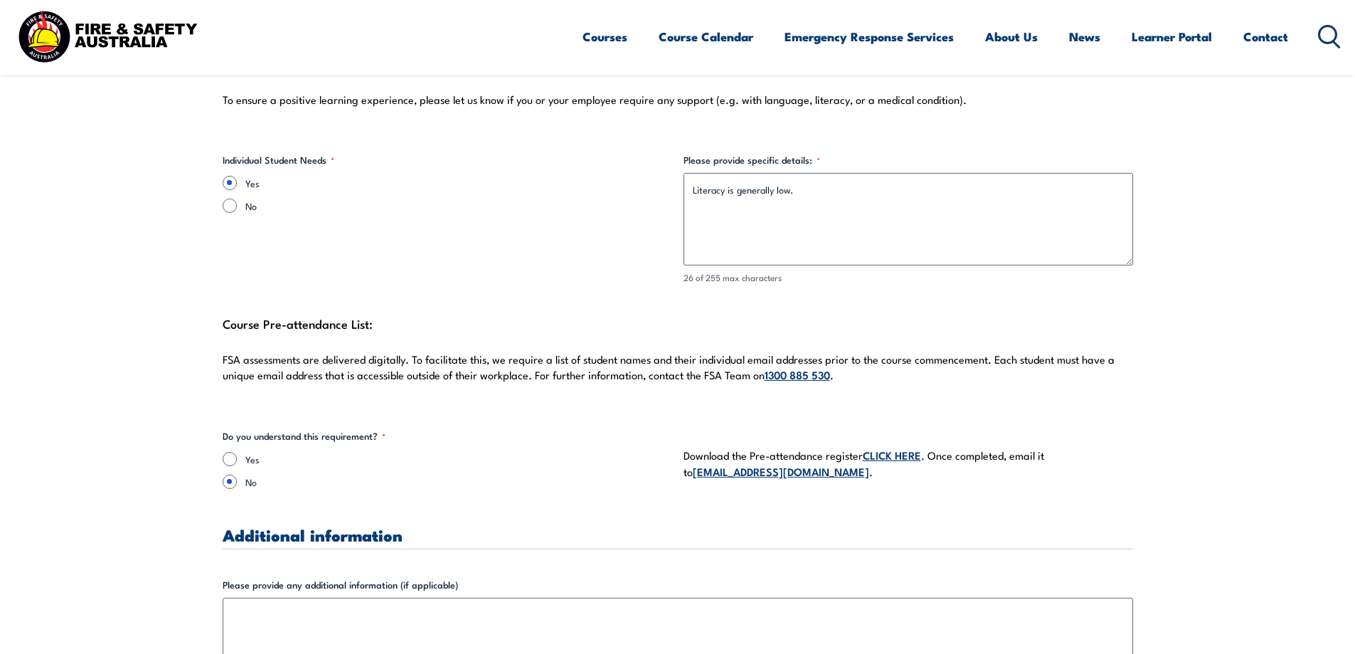
scroll to position [3913, 0]
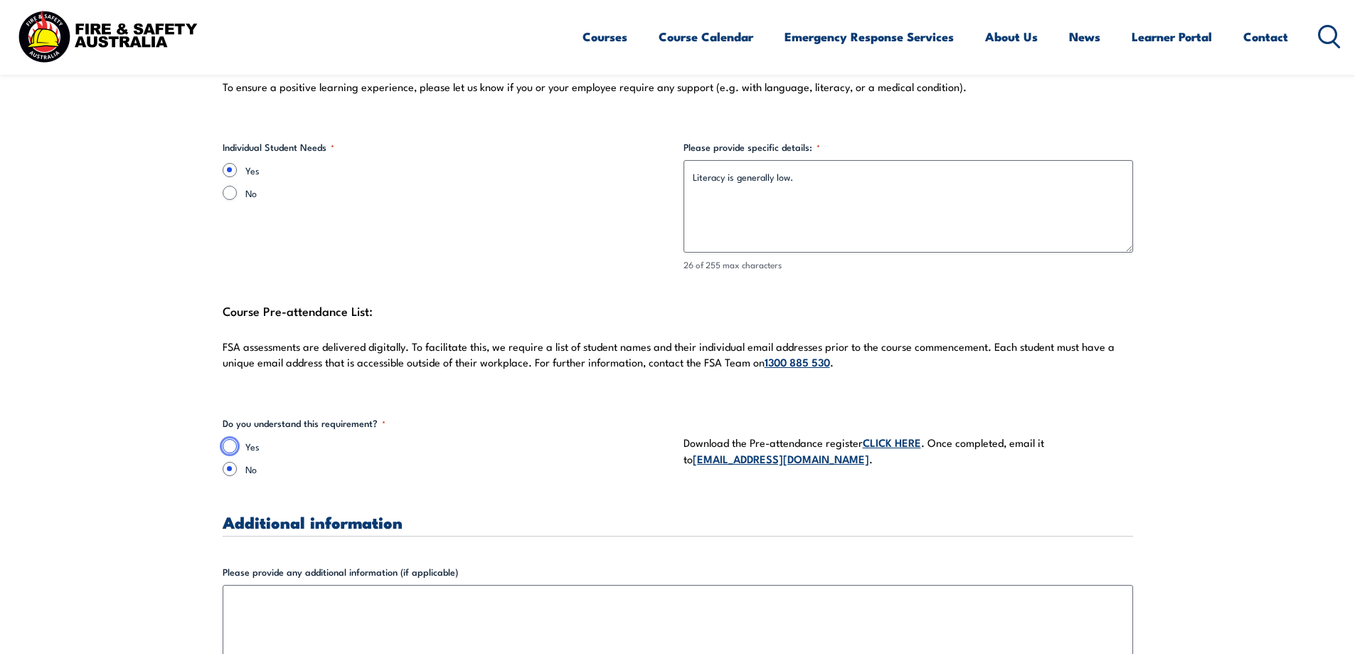
click at [232, 439] on input "Yes" at bounding box center [230, 446] width 14 height 14
radio input "true"
click at [455, 416] on fieldset "Do you understand this requirement? * Yes No" at bounding box center [448, 450] width 450 height 69
click at [437, 416] on fieldset "Do you understand this requirement? * Yes No" at bounding box center [448, 450] width 450 height 69
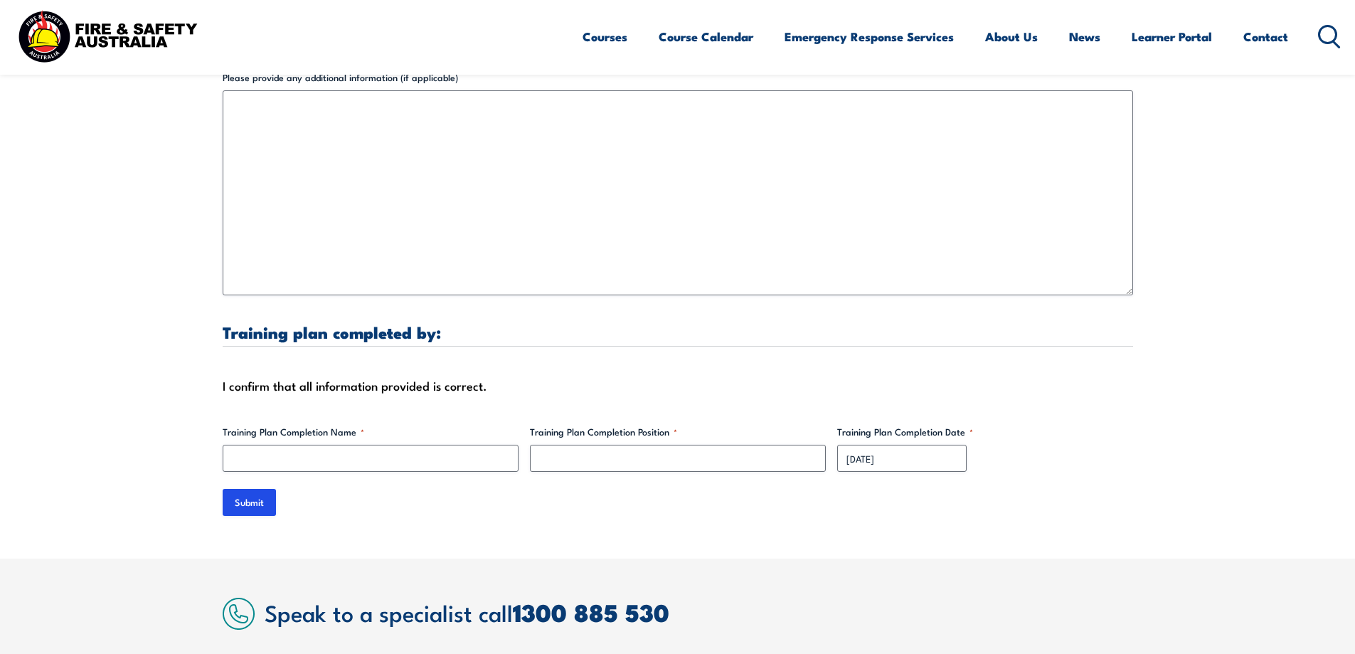
scroll to position [4411, 0]
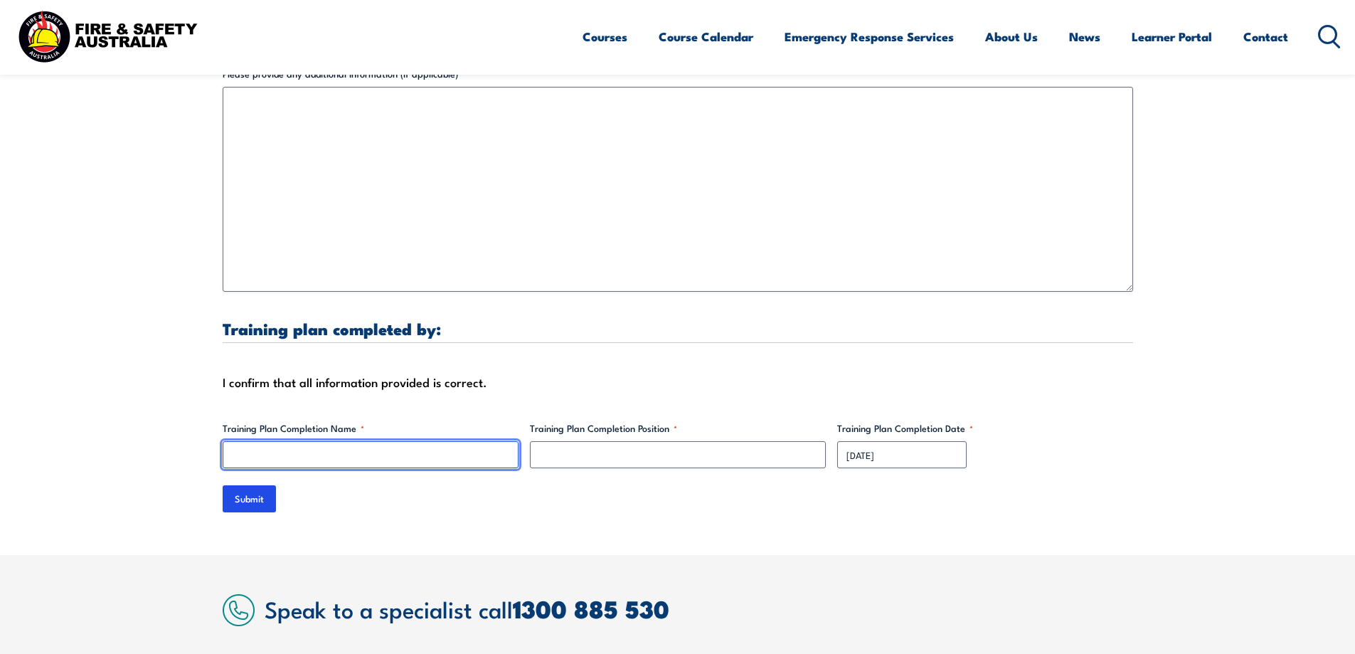
click at [391, 441] on input "Training Plan Completion Name *" at bounding box center [371, 454] width 296 height 27
type input "[PERSON_NAME]"
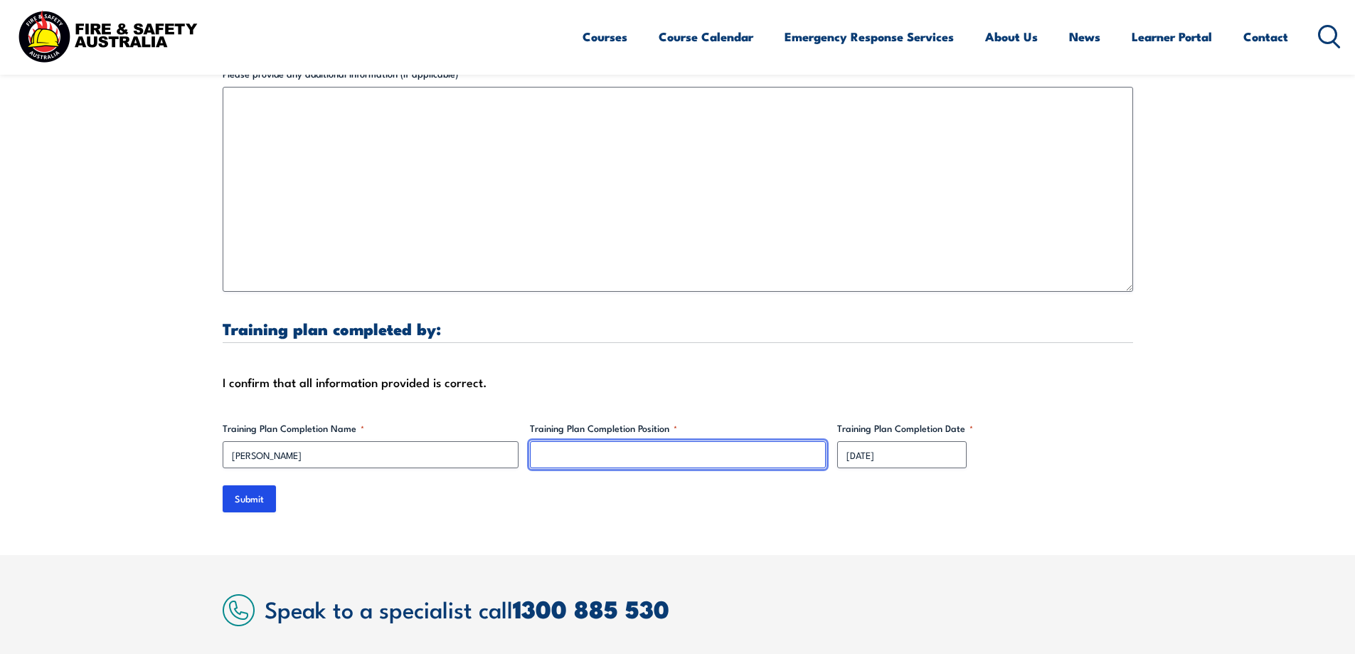
click at [534, 445] on input "Training Plan Completion Position *" at bounding box center [678, 454] width 296 height 27
type input "Healthy Country Manager"
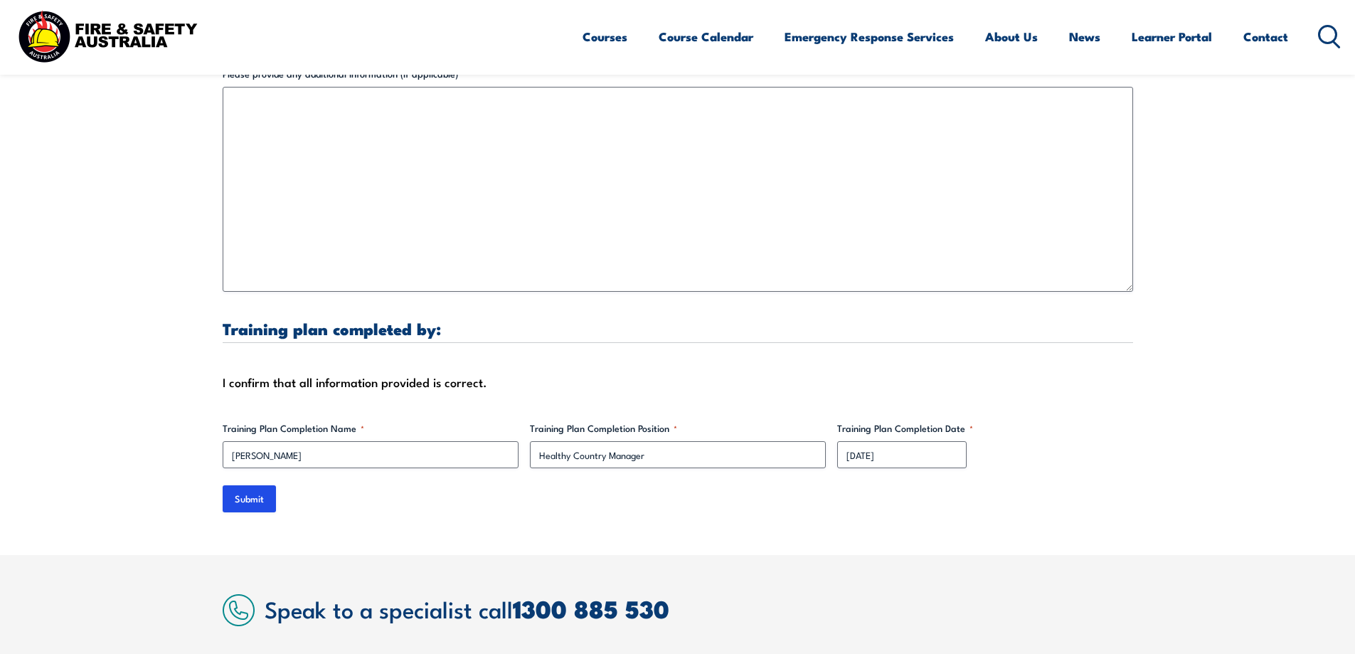
click at [727, 485] on div "Submit" at bounding box center [678, 498] width 911 height 27
click at [258, 485] on input "Submit" at bounding box center [249, 498] width 53 height 27
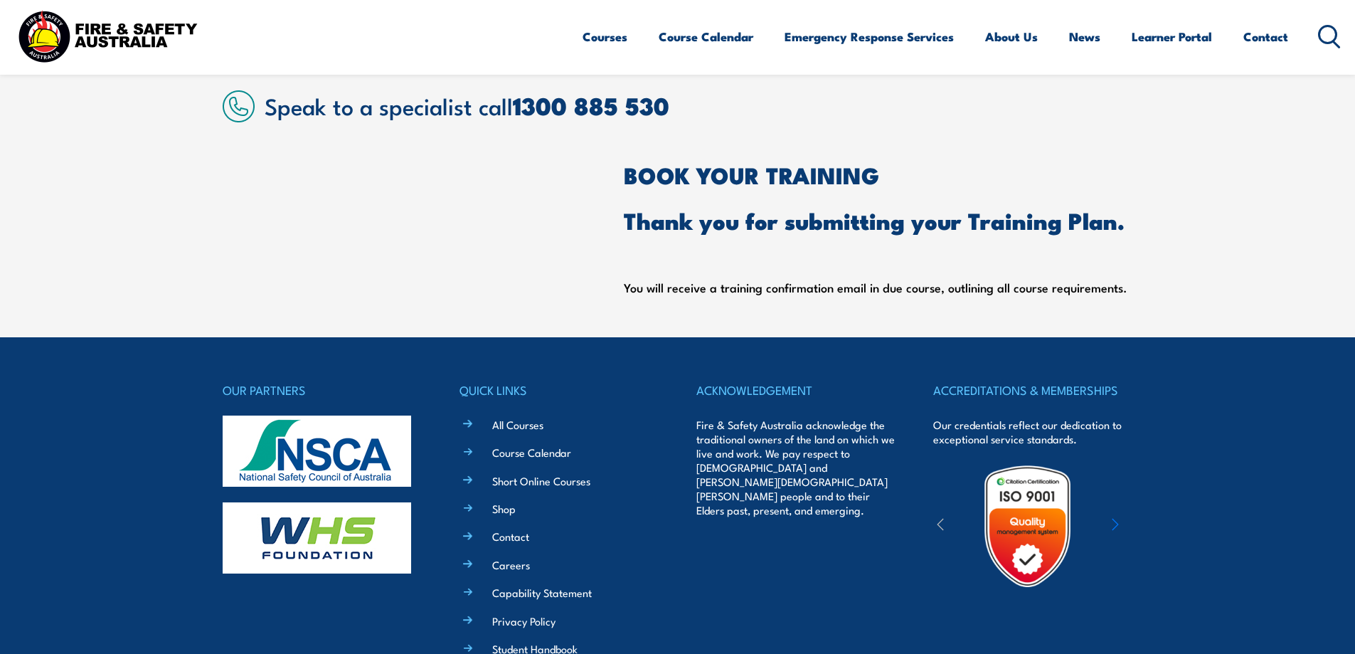
scroll to position [309, 0]
